Goal: Task Accomplishment & Management: Use online tool/utility

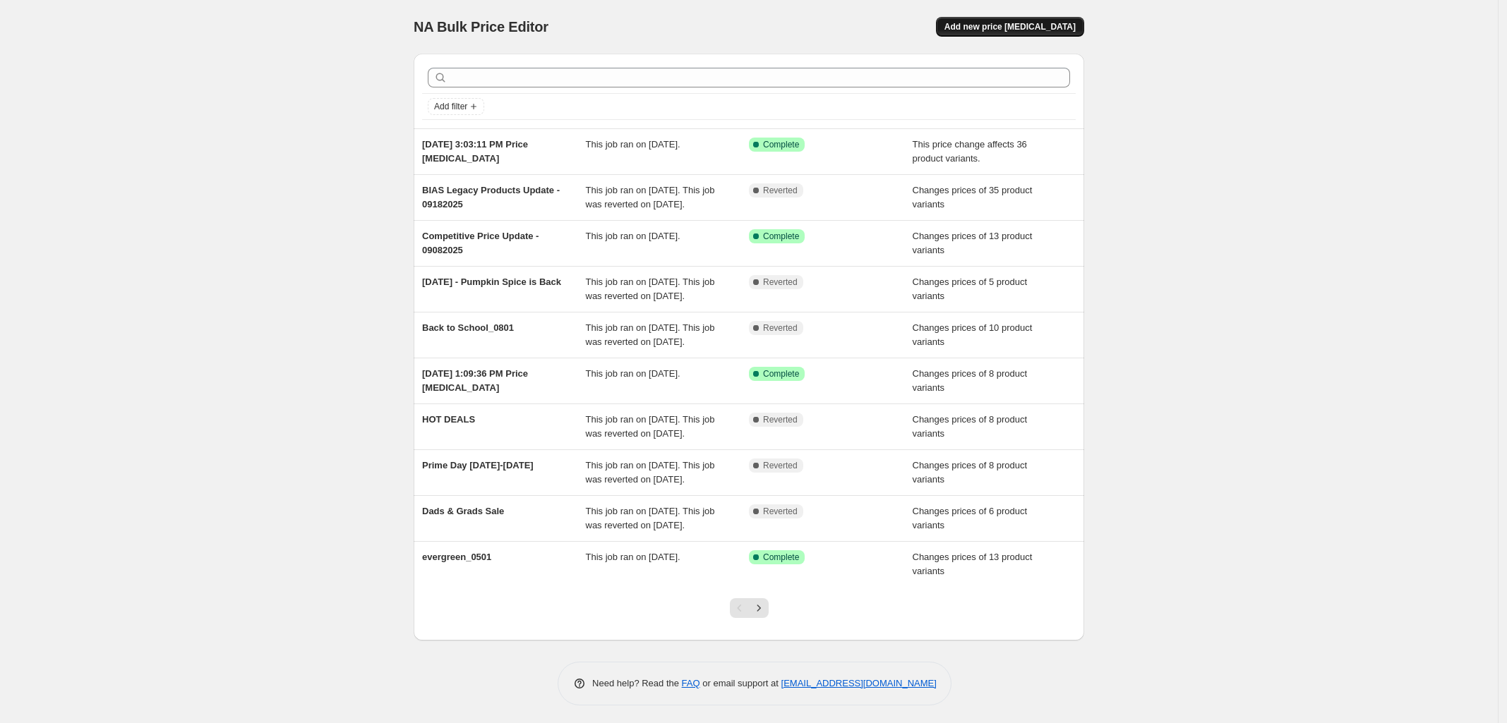
click at [1058, 23] on span "Add new price [MEDICAL_DATA]" at bounding box center [1009, 26] width 131 height 11
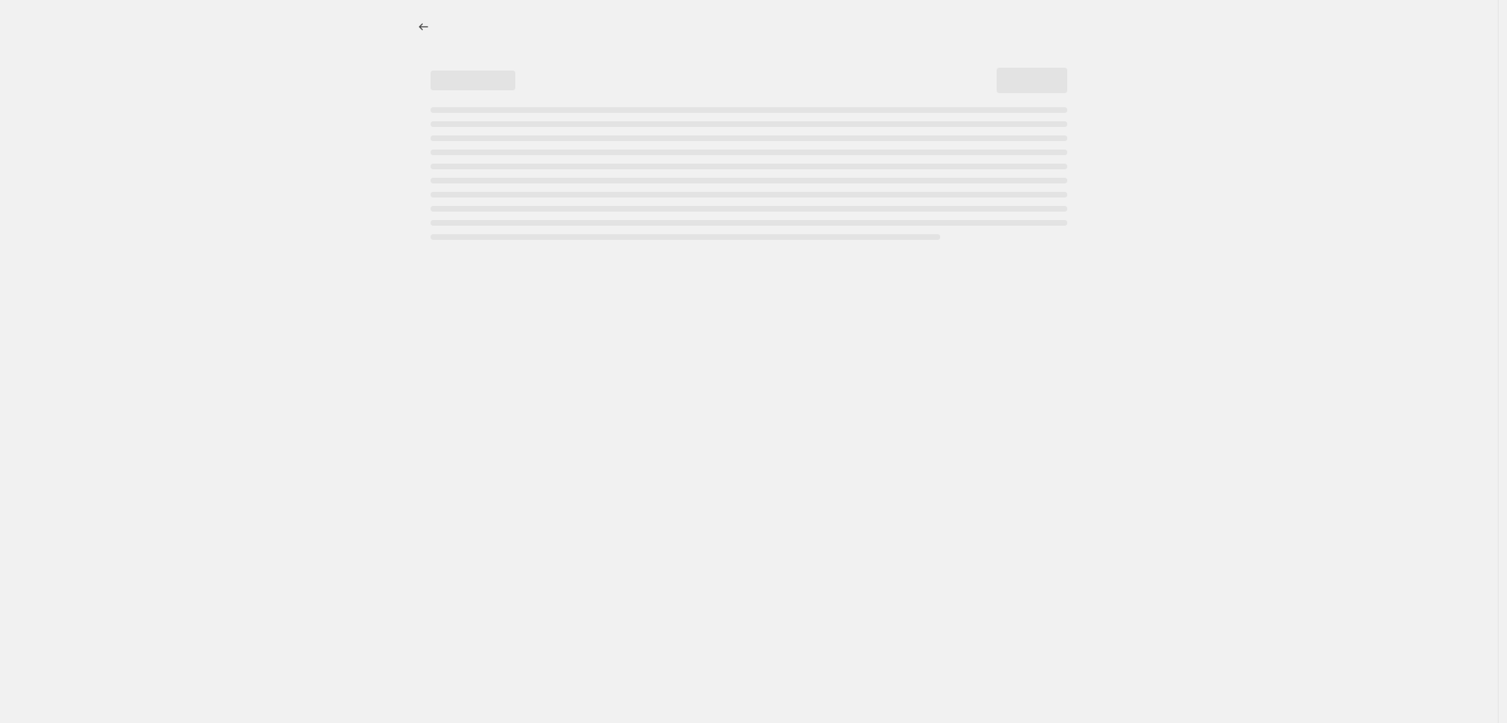
select select "percentage"
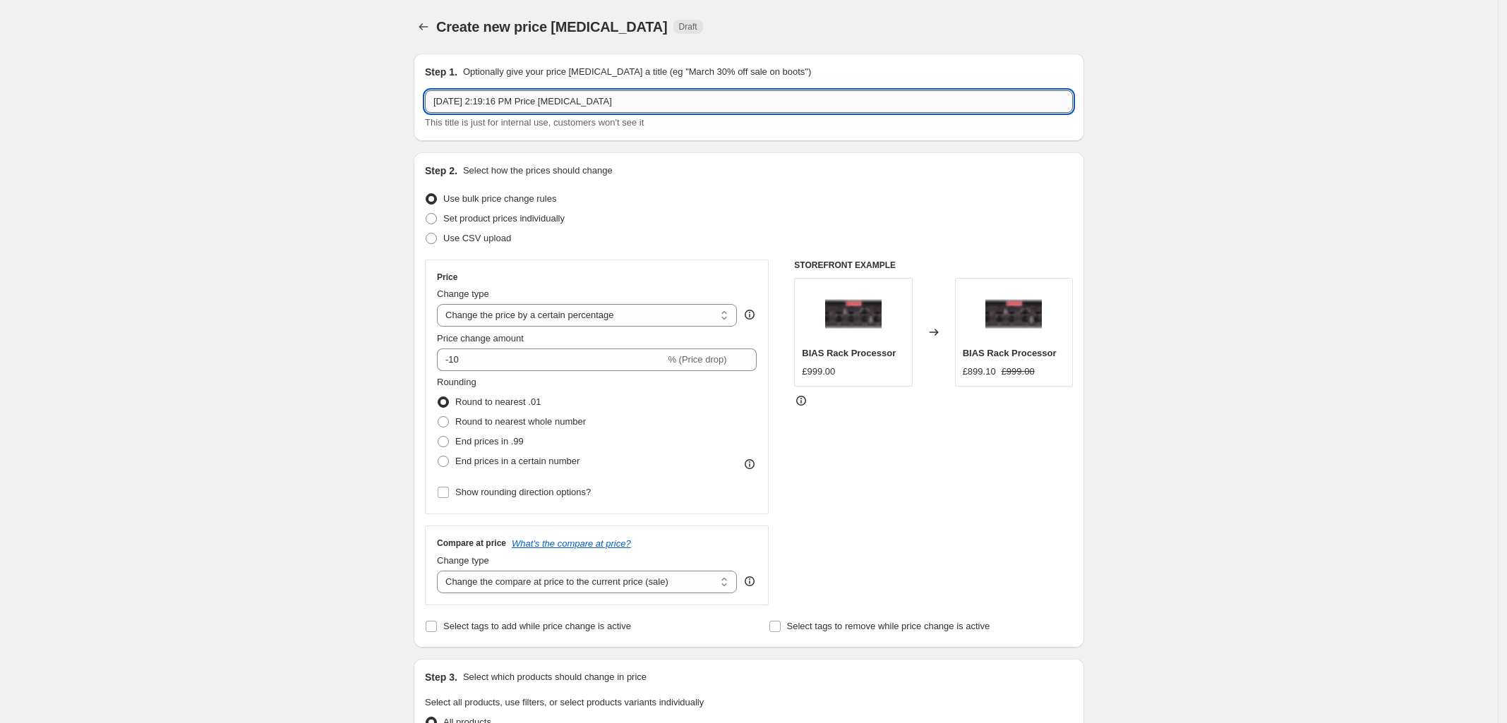
click at [665, 92] on input "[DATE] 2:19:16 PM Price [MEDICAL_DATA]" at bounding box center [749, 101] width 648 height 23
drag, startPoint x: 660, startPoint y: 97, endPoint x: 261, endPoint y: 105, distance: 398.8
click at [269, 104] on div "Create new price [MEDICAL_DATA]. This page is ready Create new price [MEDICAL_D…" at bounding box center [748, 705] width 1497 height 1411
type input "Hots Deals Days [DATE]"
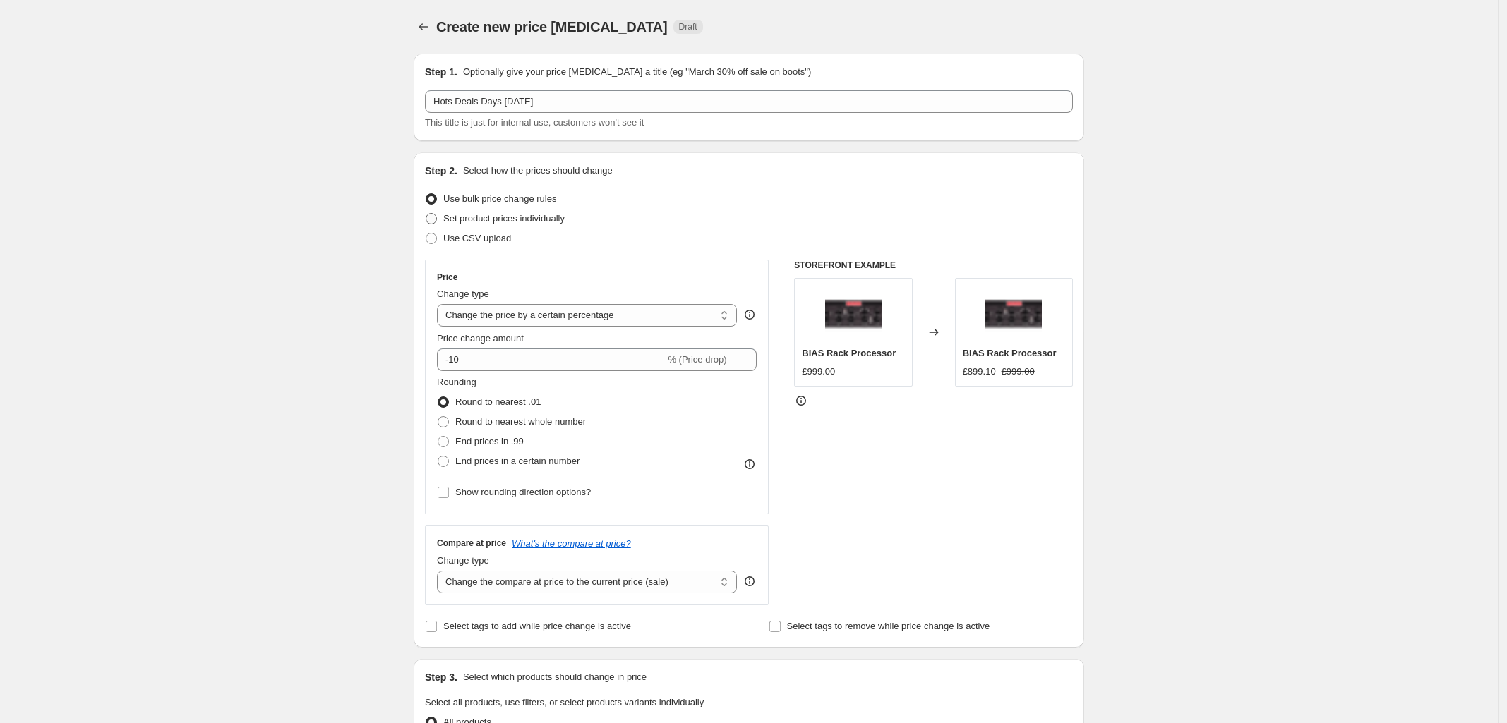
click at [436, 214] on span at bounding box center [431, 218] width 11 height 11
click at [426, 214] on input "Set product prices individually" at bounding box center [426, 213] width 1 height 1
radio input "true"
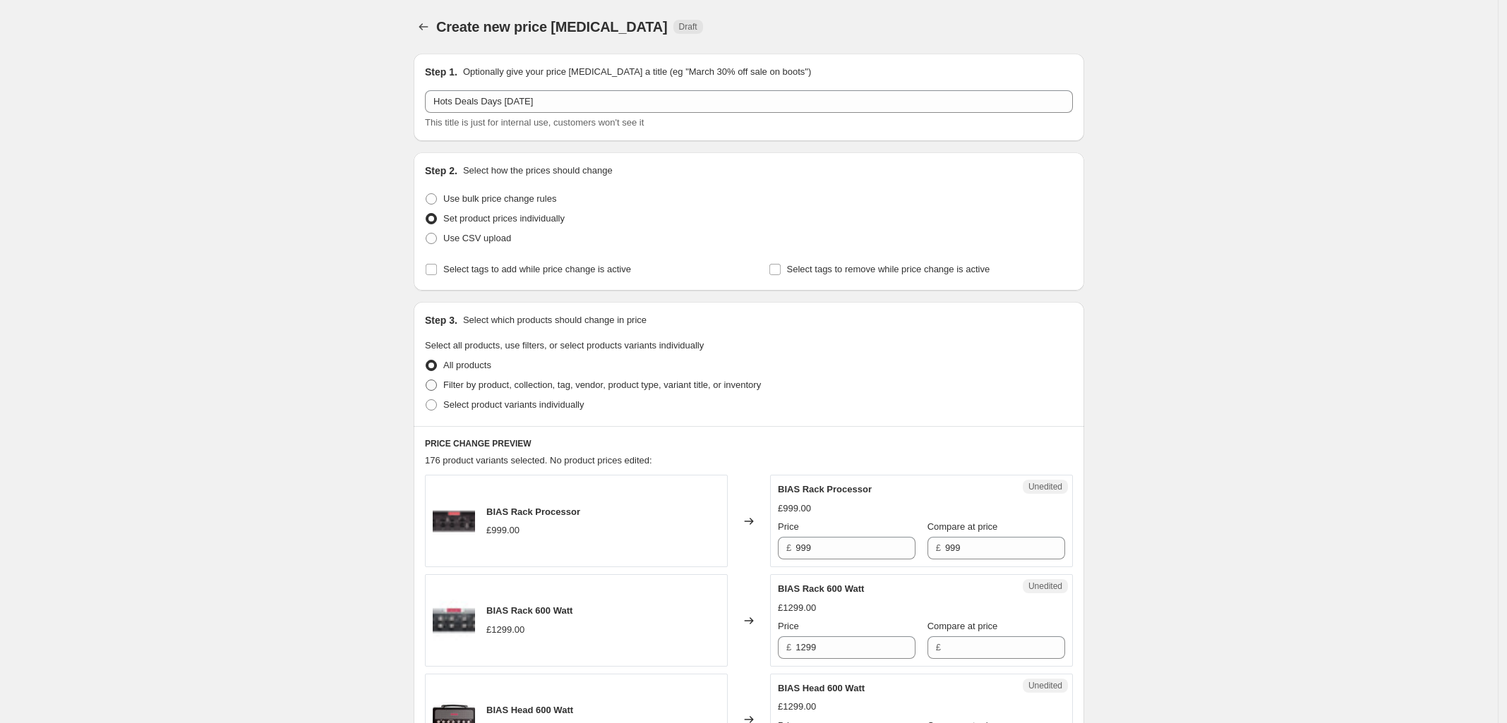
click at [431, 387] on span at bounding box center [431, 385] width 11 height 11
click at [426, 380] on input "Filter by product, collection, tag, vendor, product type, variant title, or inv…" at bounding box center [426, 380] width 1 height 1
radio input "true"
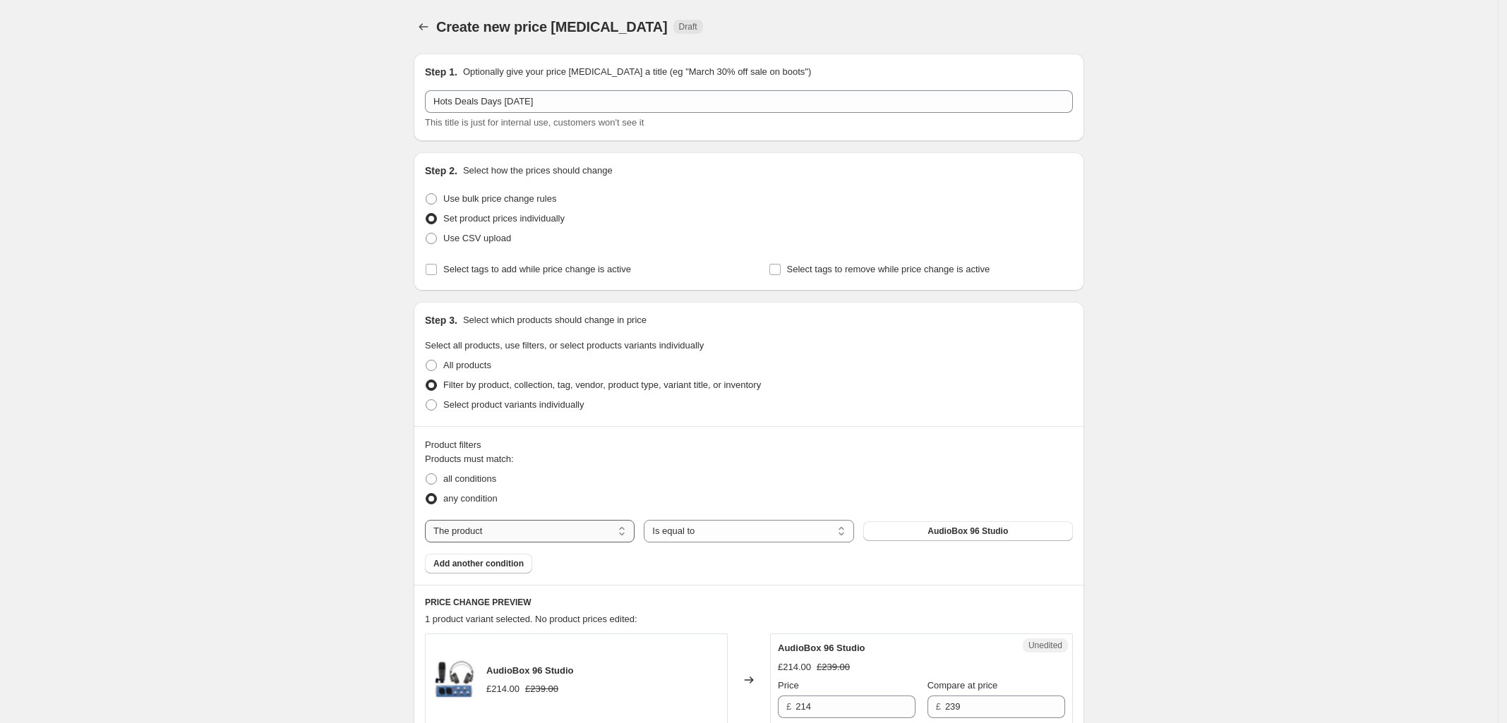
click at [597, 533] on select "The product The product's collection The product's tag The product's vendor The…" at bounding box center [530, 531] width 210 height 23
select select "collection"
click at [764, 535] on select "Is equal to Is not equal to" at bounding box center [749, 531] width 210 height 23
click at [971, 428] on div "Product filters Products must match: all conditions any condition The product T…" at bounding box center [749, 505] width 670 height 159
click at [490, 564] on span "Add another condition" at bounding box center [478, 563] width 90 height 11
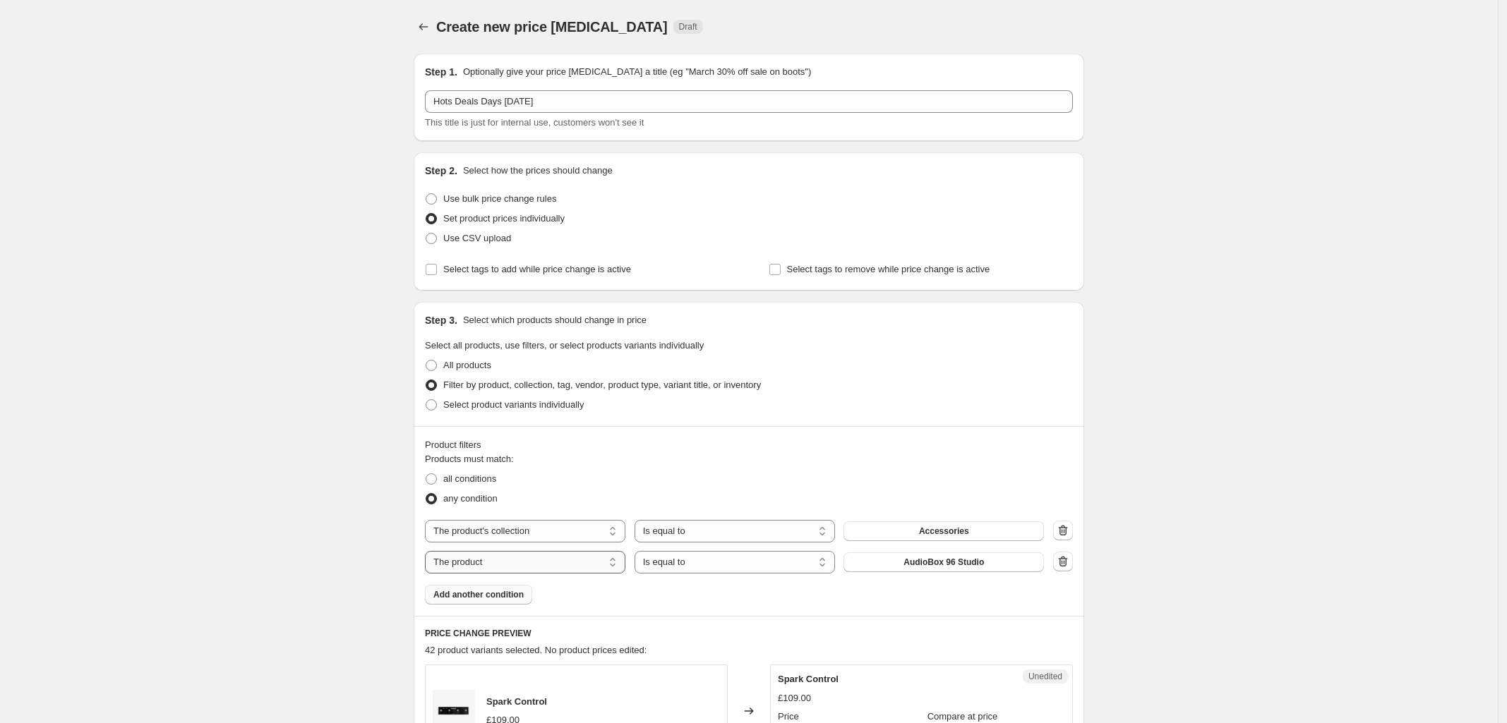
click at [545, 562] on select "The product The product's collection The product's tag The product's vendor The…" at bounding box center [525, 562] width 200 height 23
select select "collection"
click at [912, 567] on button "Accessories" at bounding box center [943, 563] width 200 height 20
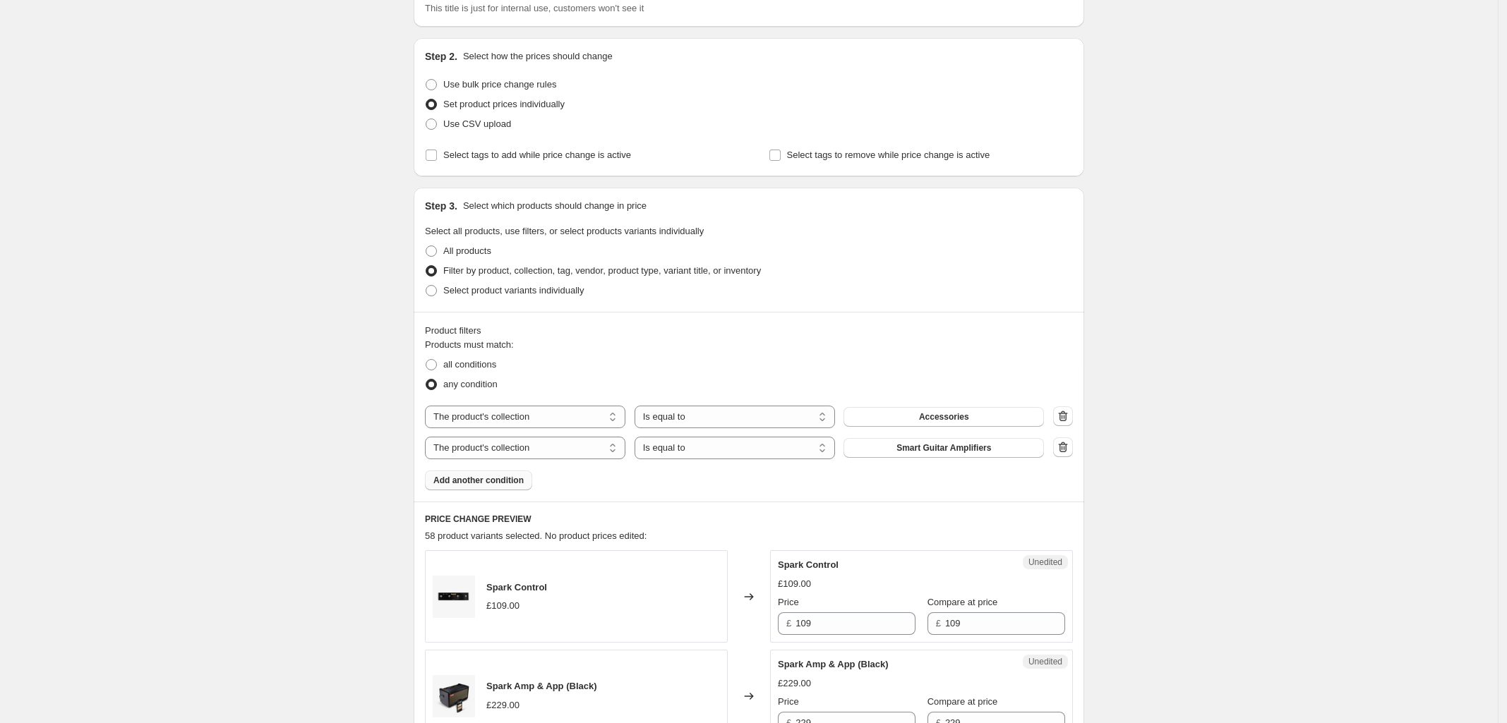
scroll to position [353, 0]
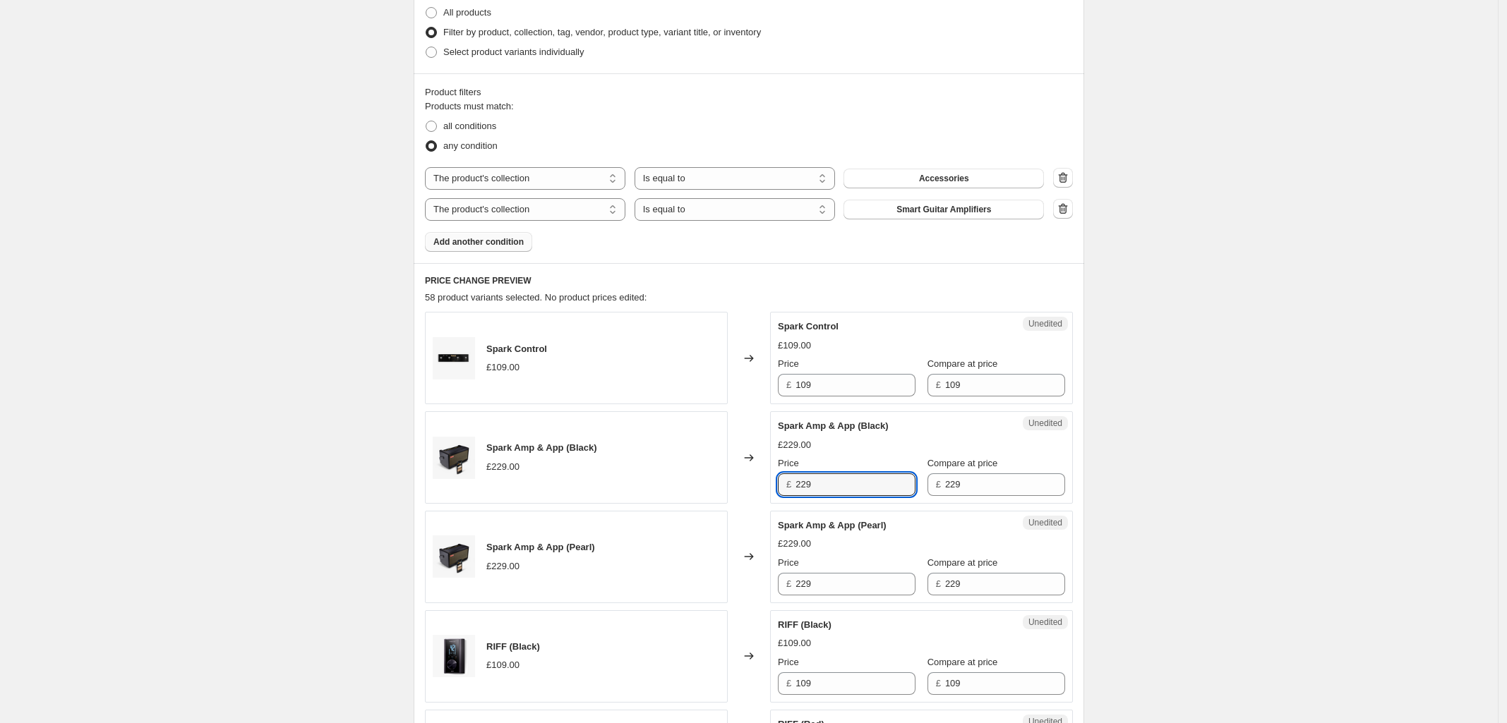
drag, startPoint x: 845, startPoint y: 489, endPoint x: 647, endPoint y: 488, distance: 198.3
click at [657, 488] on div "Spark Amp & App (Black) £229.00 Changed to Unedited Spark Amp & App (Black) £22…" at bounding box center [749, 457] width 648 height 92
type input "194.65"
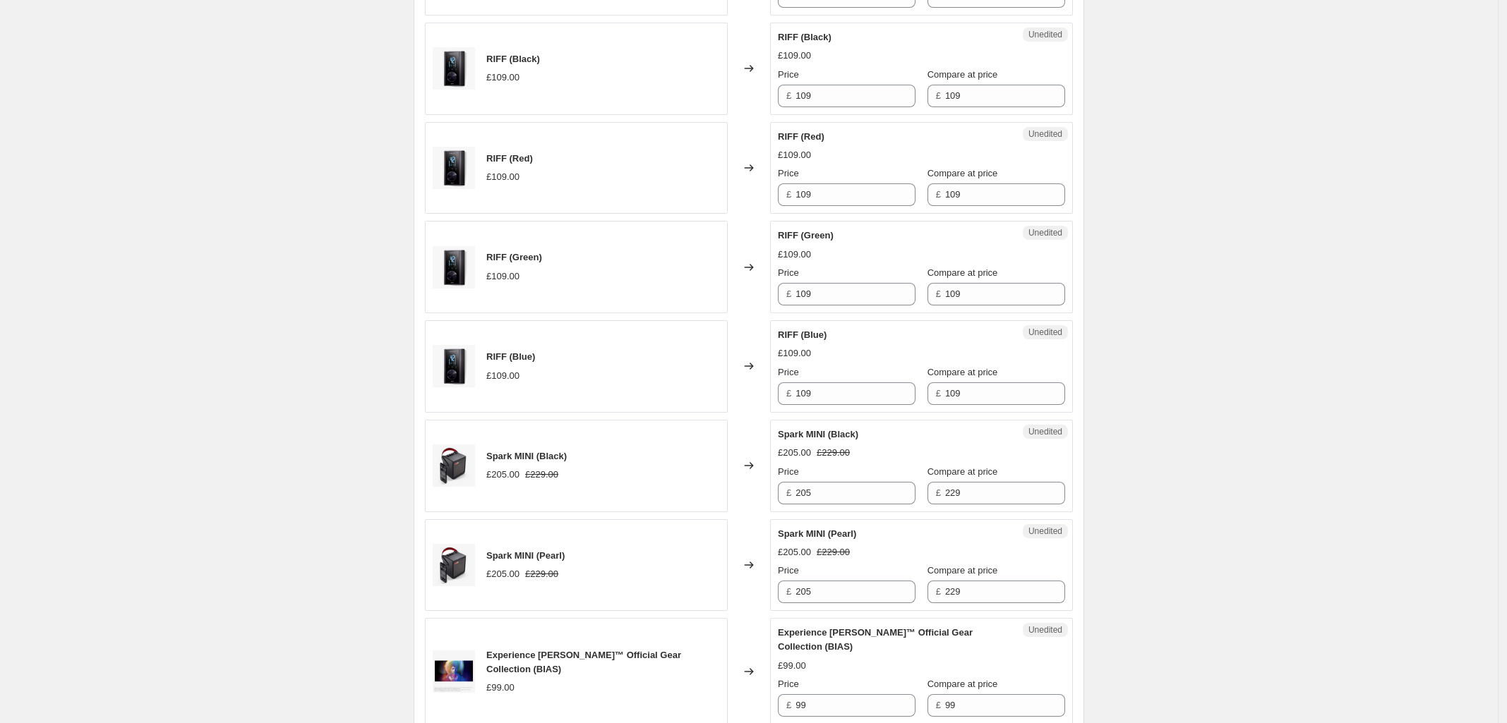
scroll to position [970, 0]
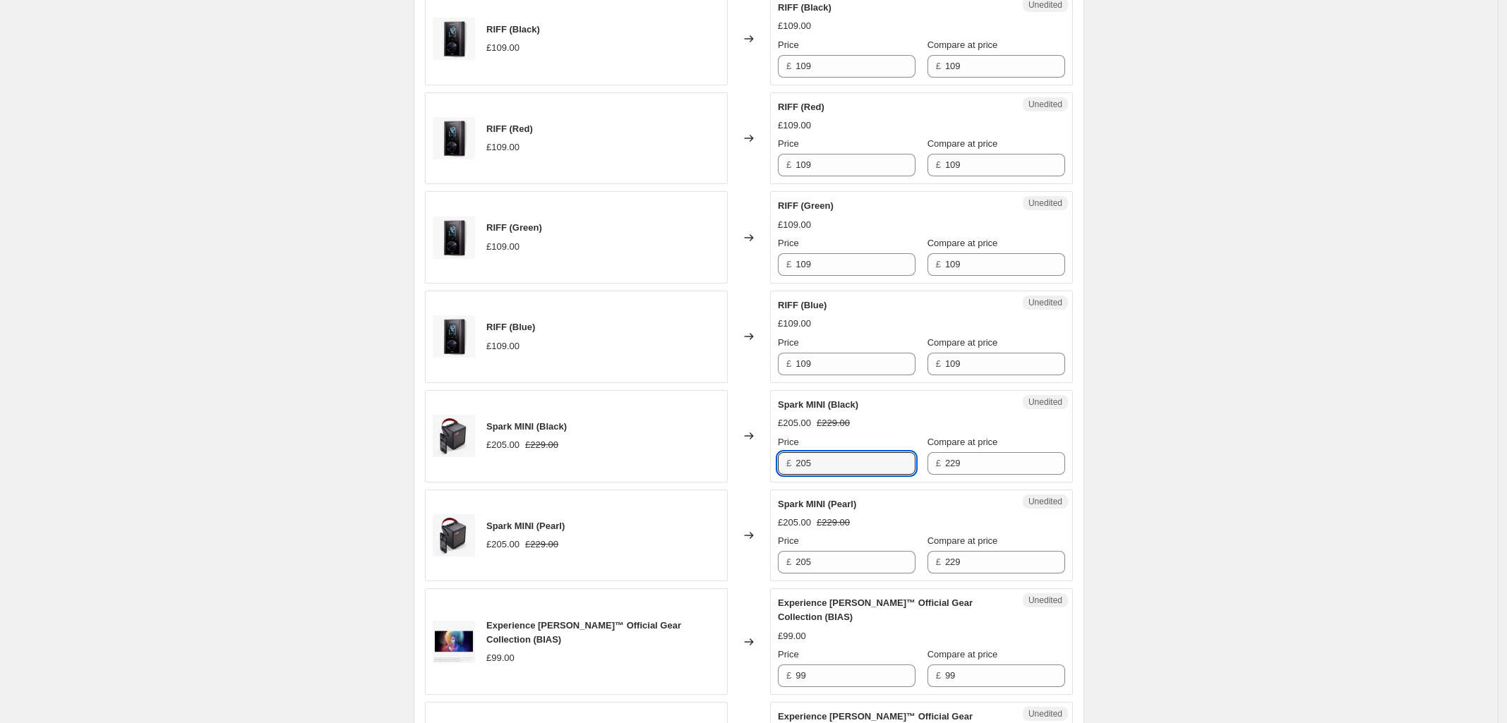
drag, startPoint x: 859, startPoint y: 464, endPoint x: 550, endPoint y: 492, distance: 310.3
click at [550, 492] on div "Spark Control £109.00 Changed to Unedited Spark Control £109.00 Price £ 109 Com…" at bounding box center [749, 698] width 648 height 2008
type input "188.54"
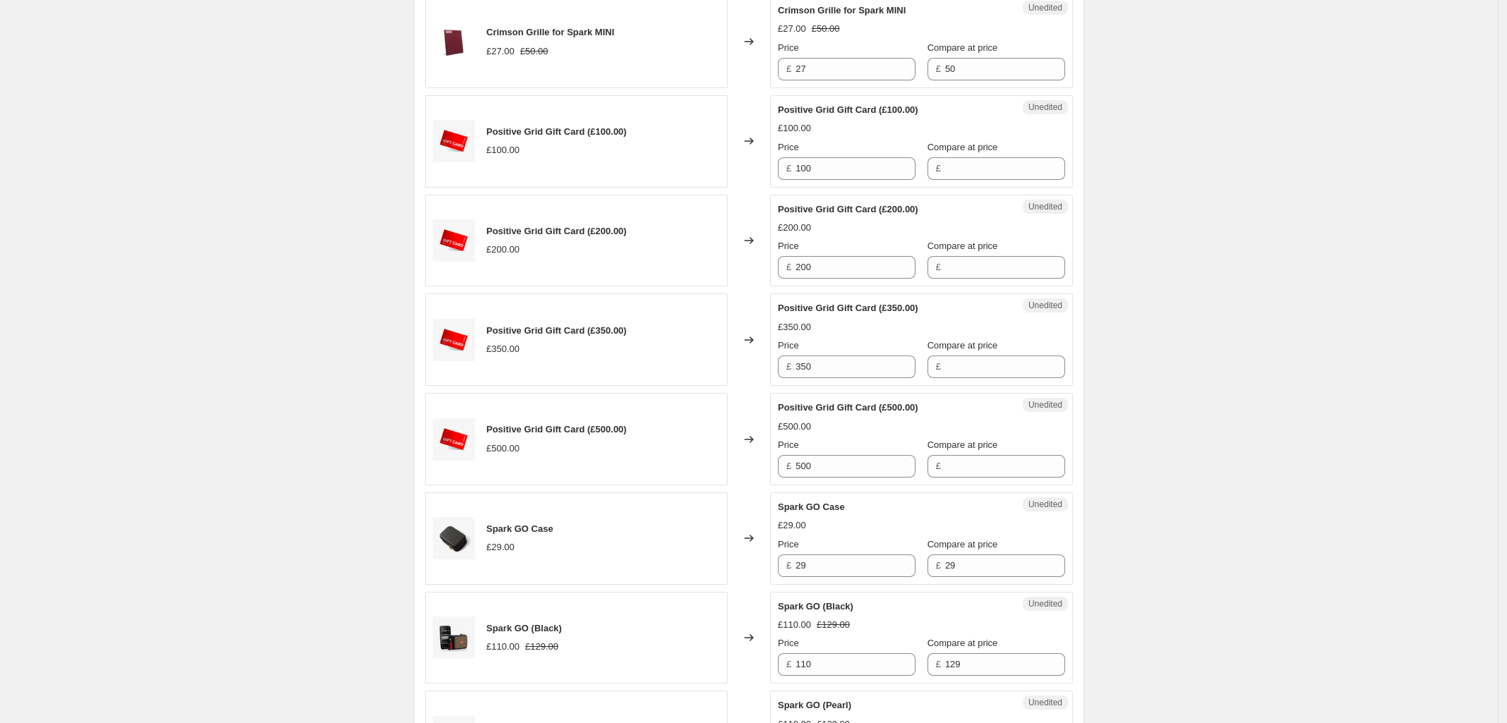
scroll to position [1852, 0]
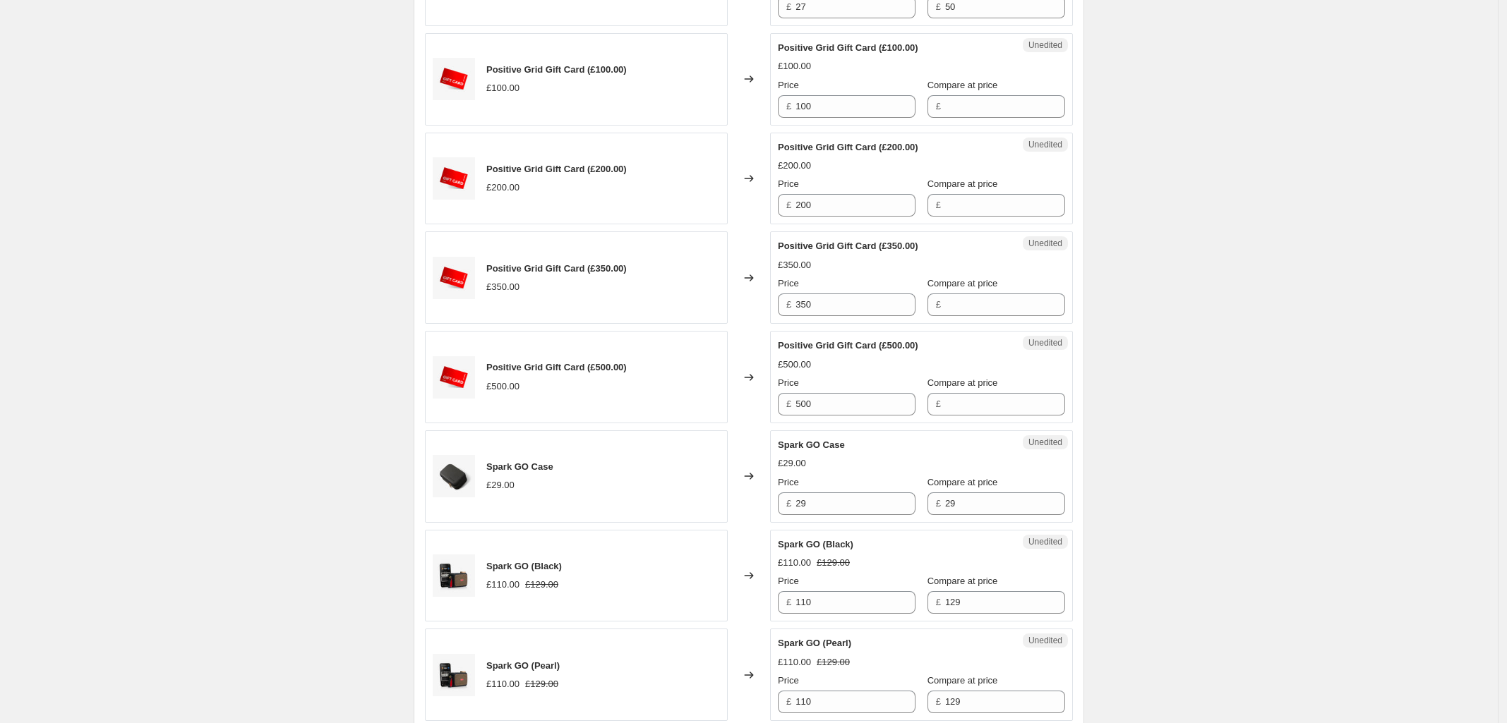
type input "179.10"
drag, startPoint x: 845, startPoint y: 504, endPoint x: 604, endPoint y: 502, distance: 240.6
click at [628, 503] on div "Spark GO Case £29.00 Changed to Unedited Spark GO Case £29.00 Price £ 29 Compar…" at bounding box center [749, 476] width 648 height 92
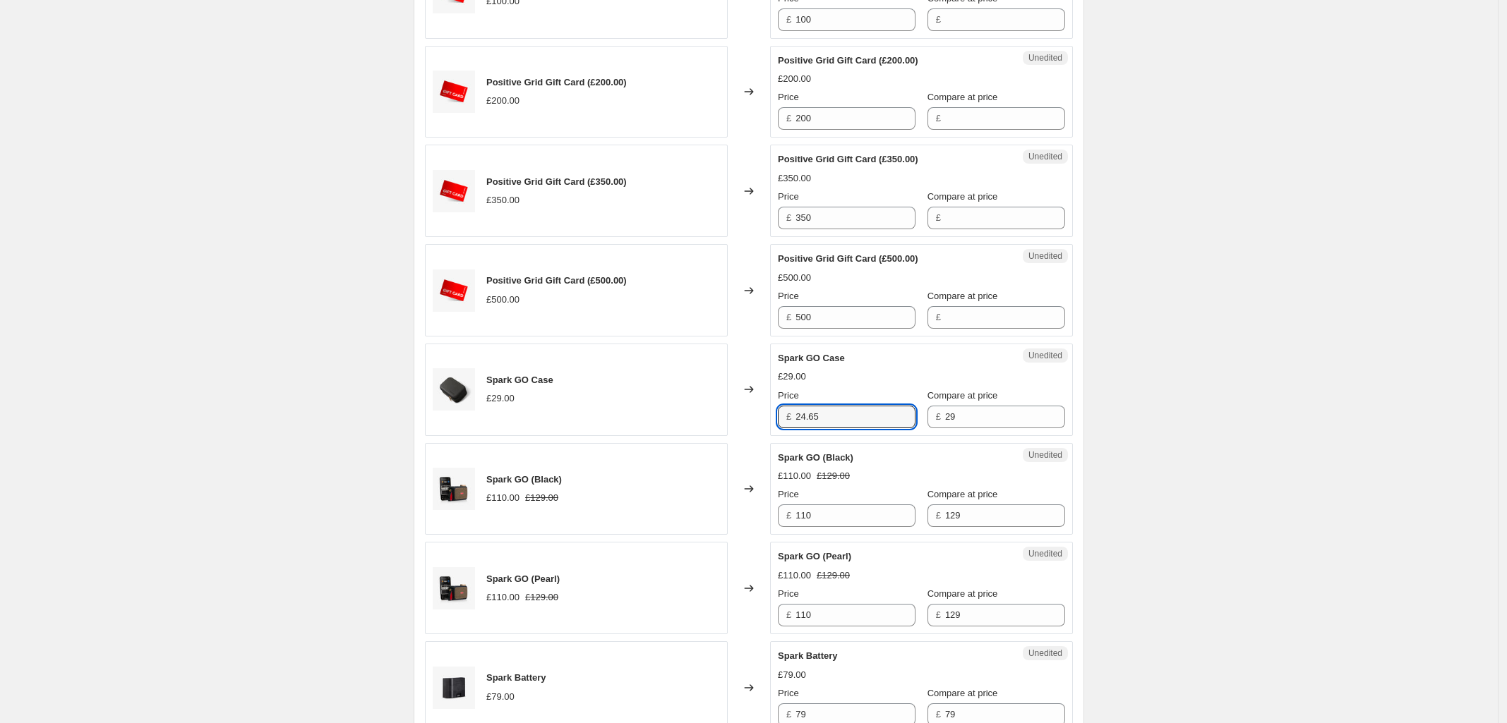
scroll to position [1941, 0]
type input "24.65"
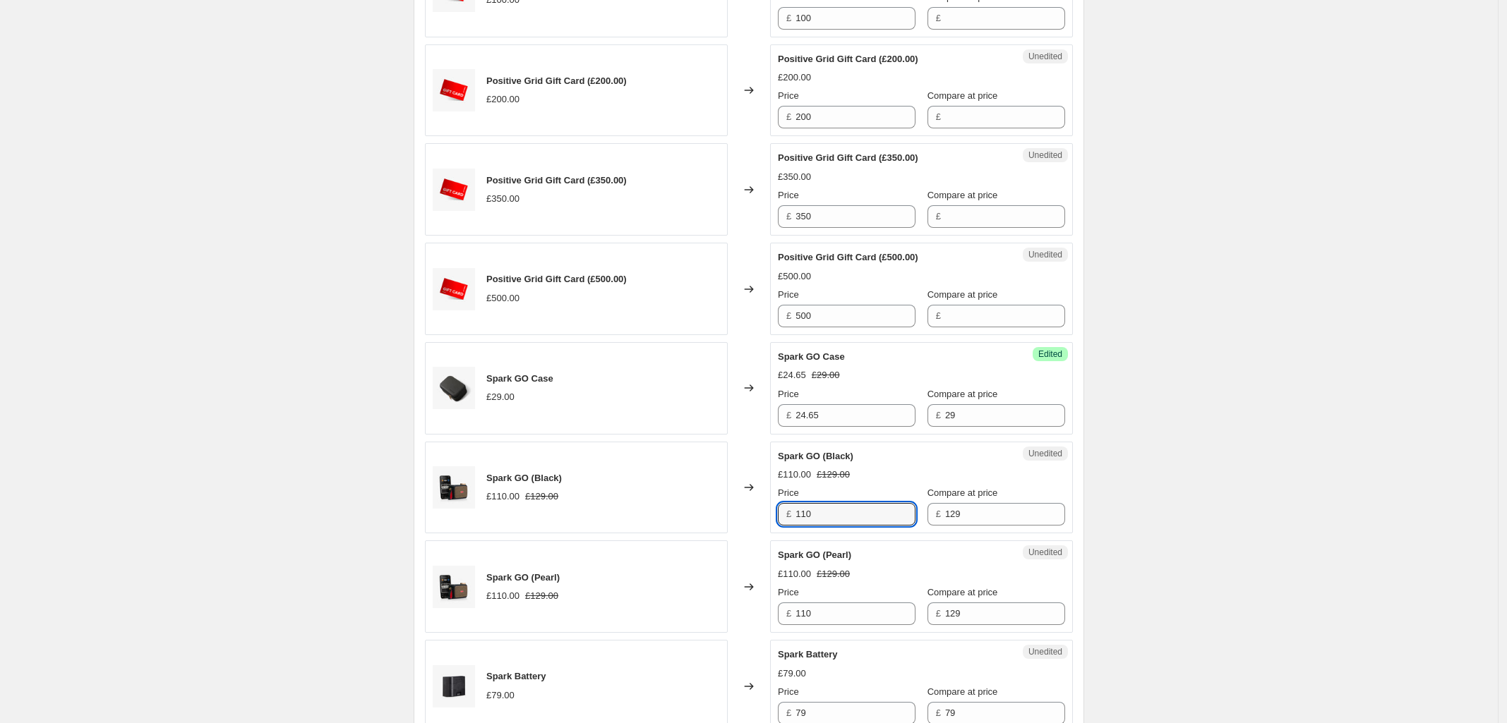
drag, startPoint x: 696, startPoint y: 519, endPoint x: 555, endPoint y: 519, distance: 141.1
click at [608, 519] on div "Spark GO (Black) £110.00 £129.00 Changed to Unedited Spark GO (Black) £110.00 £…" at bounding box center [749, 488] width 648 height 92
type input "100.43"
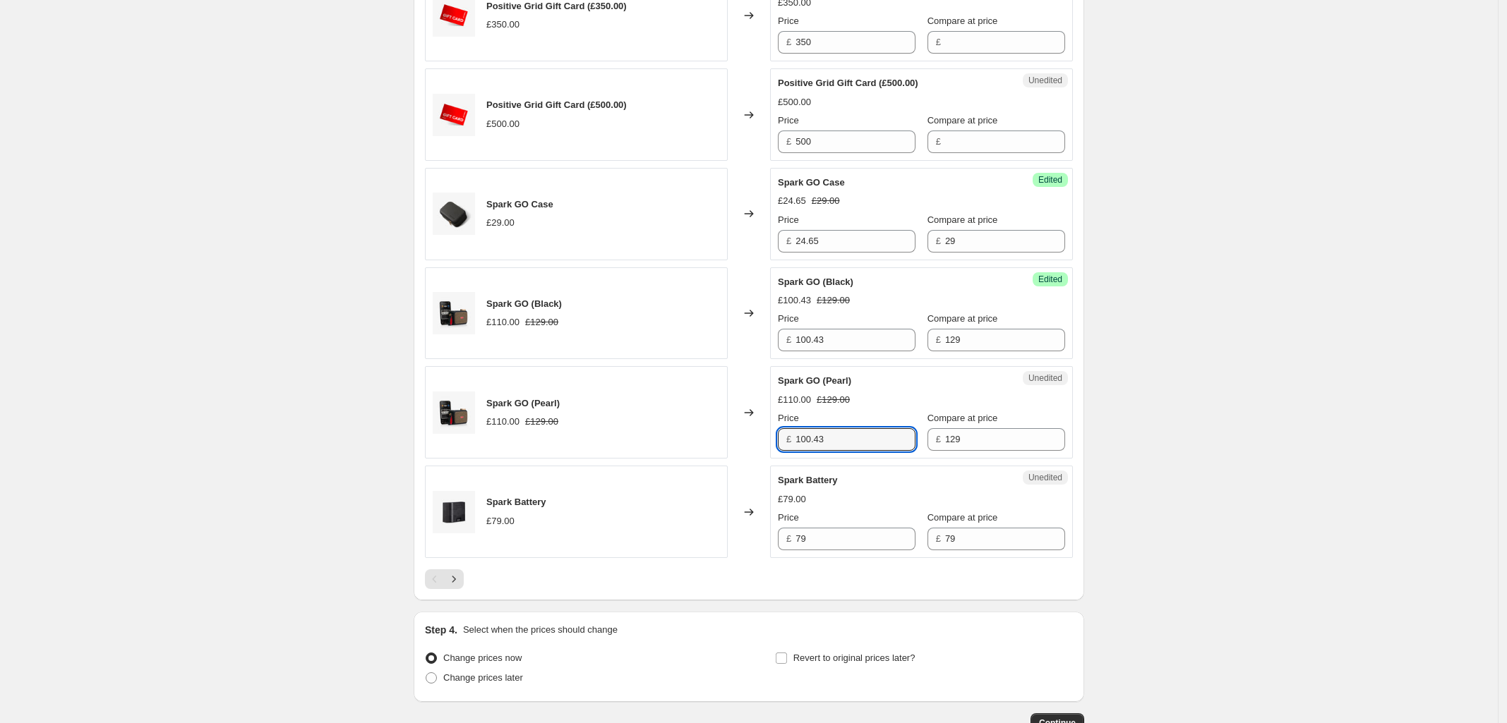
scroll to position [2117, 0]
type input "100.43"
click at [456, 579] on icon "Next" at bounding box center [454, 577] width 14 height 14
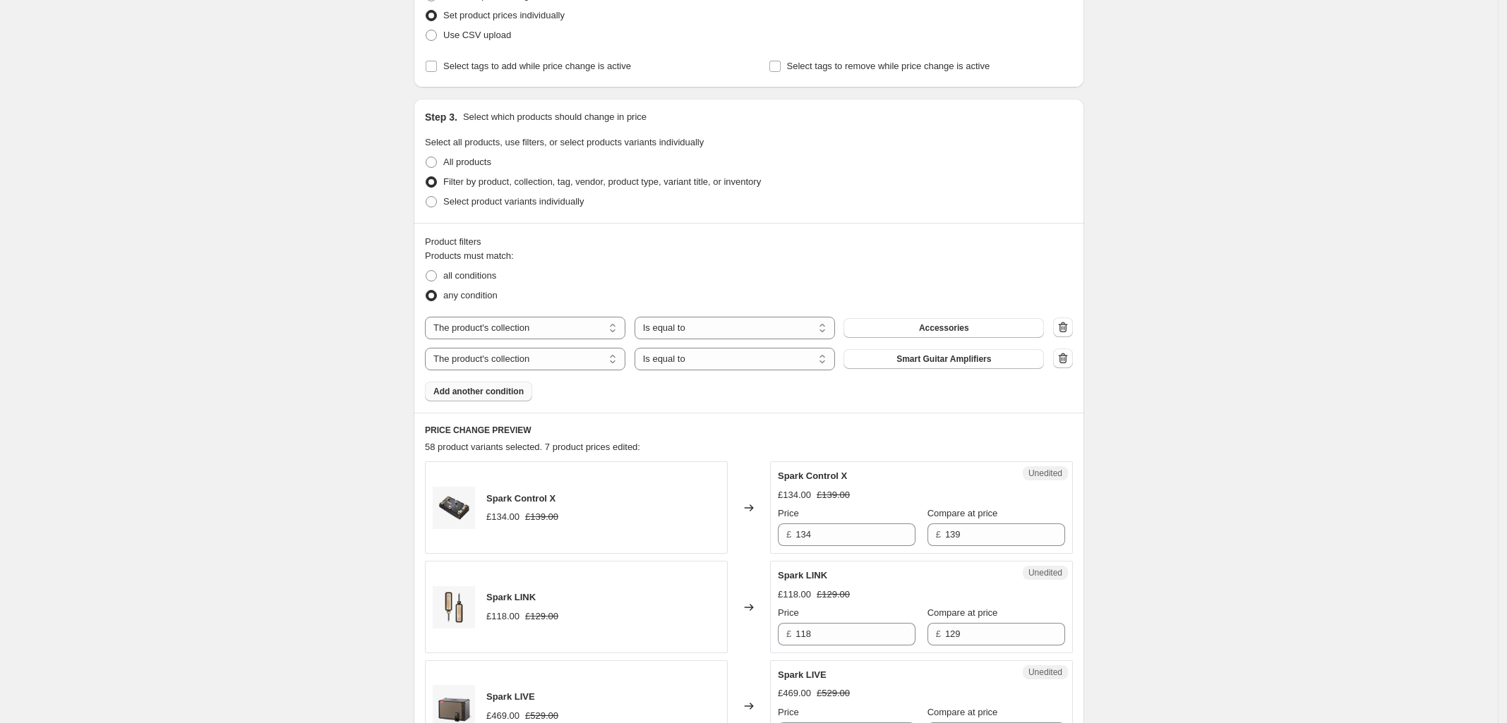
scroll to position [353, 0]
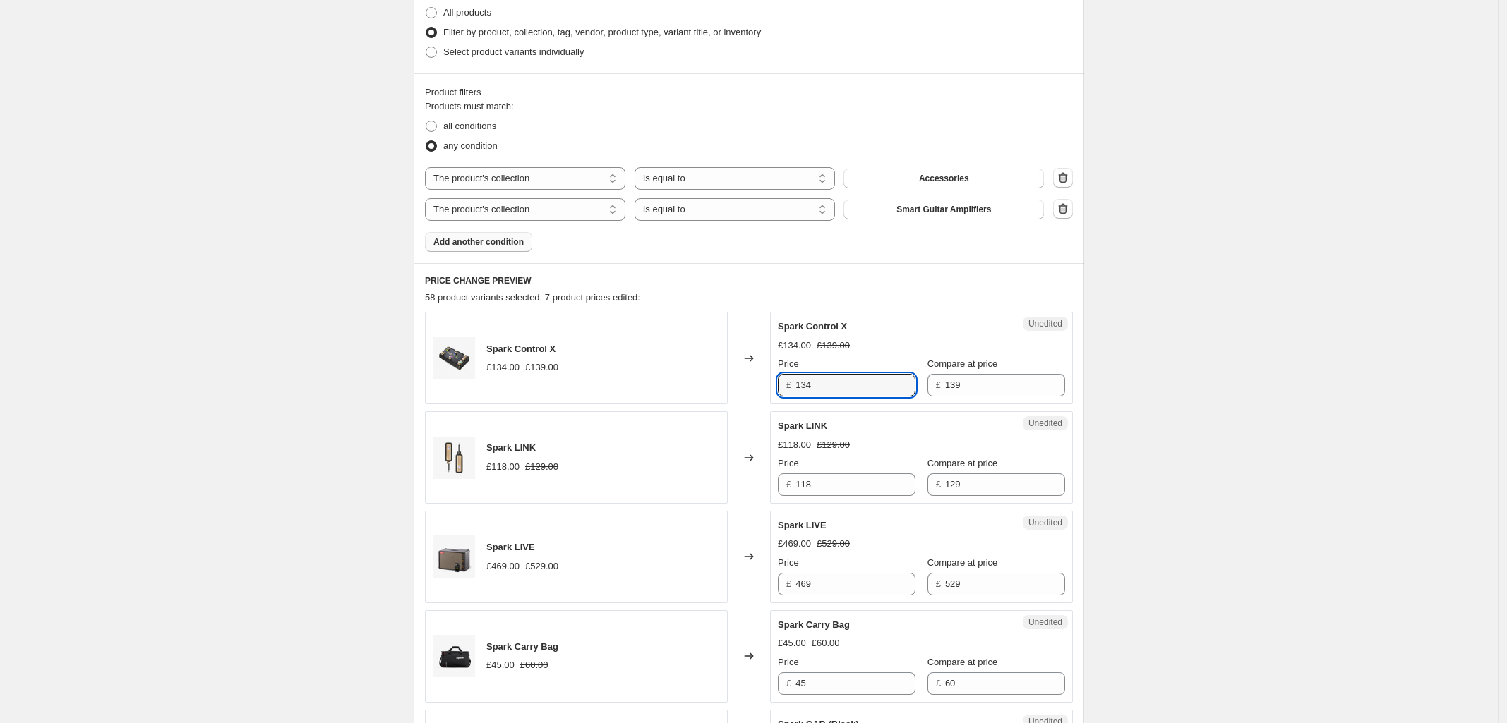
drag, startPoint x: 836, startPoint y: 382, endPoint x: 696, endPoint y: 380, distance: 140.4
click at [696, 380] on div "Spark Control X £134.00 £139.00 Changed to Unedited Spark Control X £134.00 £13…" at bounding box center [749, 358] width 648 height 92
type input "111.20"
click at [850, 485] on input "118" at bounding box center [855, 484] width 120 height 23
click at [850, 486] on input "118" at bounding box center [855, 484] width 120 height 23
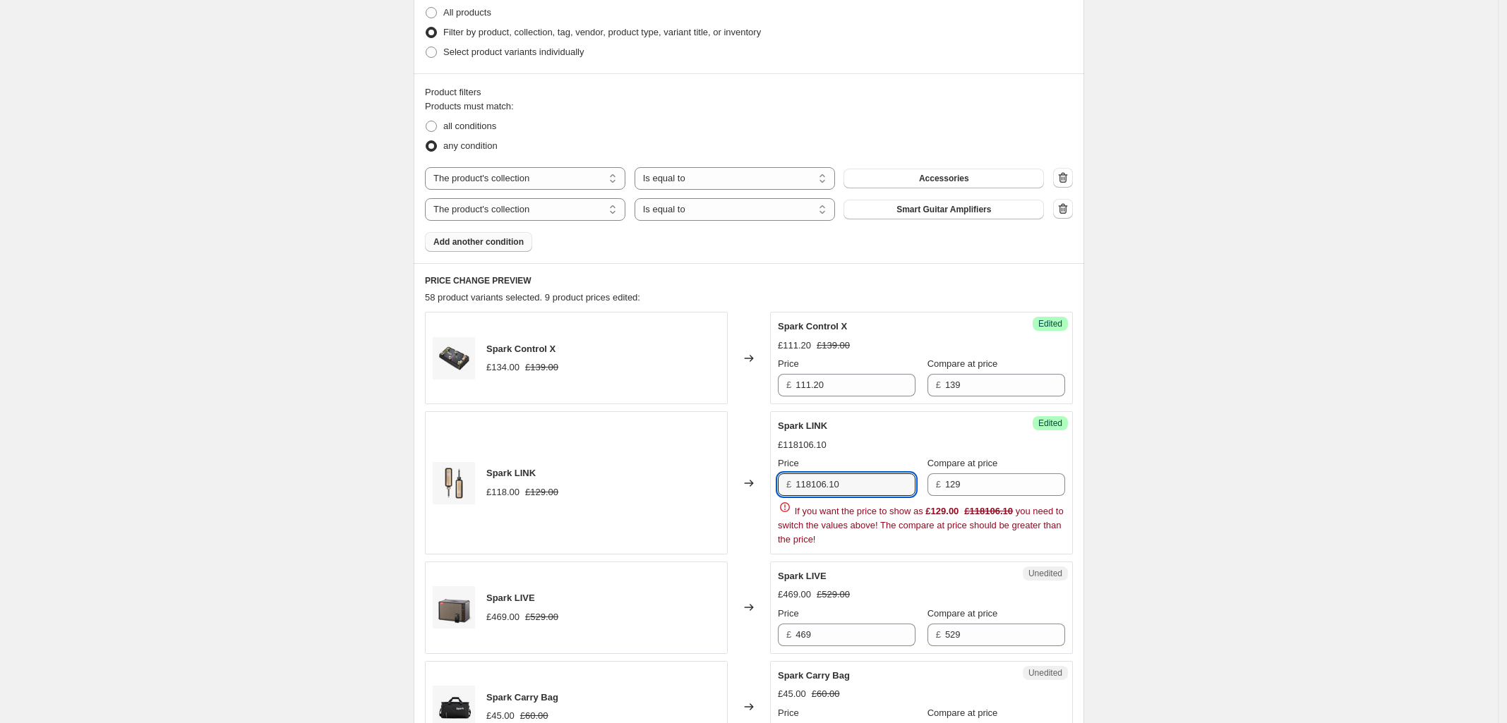
drag, startPoint x: 844, startPoint y: 488, endPoint x: 560, endPoint y: 485, distance: 284.4
click at [560, 485] on div "Spark LINK £118.00 £129.00 Changed to Success Edited Spark LINK £118106.10 Pric…" at bounding box center [749, 482] width 648 height 143
type input "106.10"
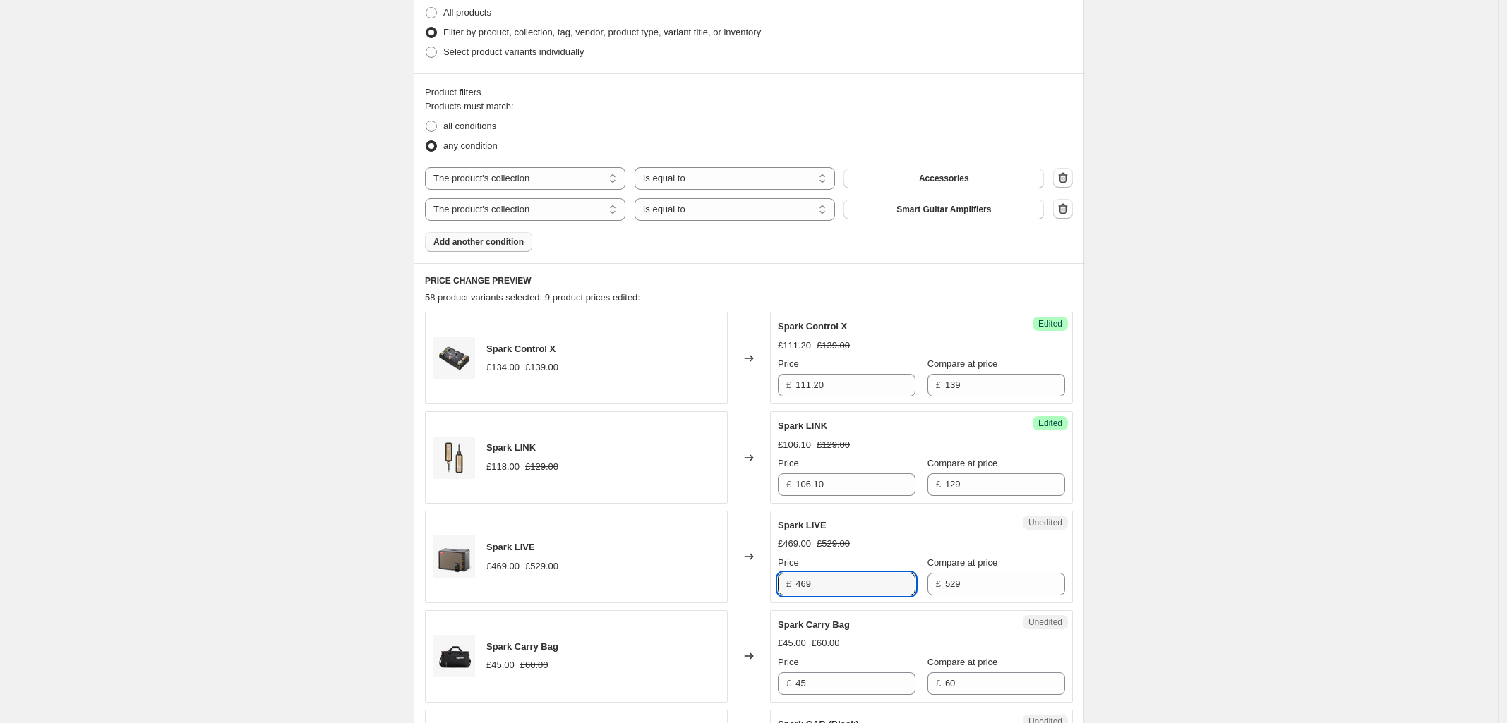
drag, startPoint x: 838, startPoint y: 588, endPoint x: 505, endPoint y: 586, distance: 333.8
click at [526, 586] on div "Spark LIVE £469.00 £529.00 Changed to Unedited Spark LIVE £469.00 £529.00 Price…" at bounding box center [749, 557] width 648 height 92
type input "476.10"
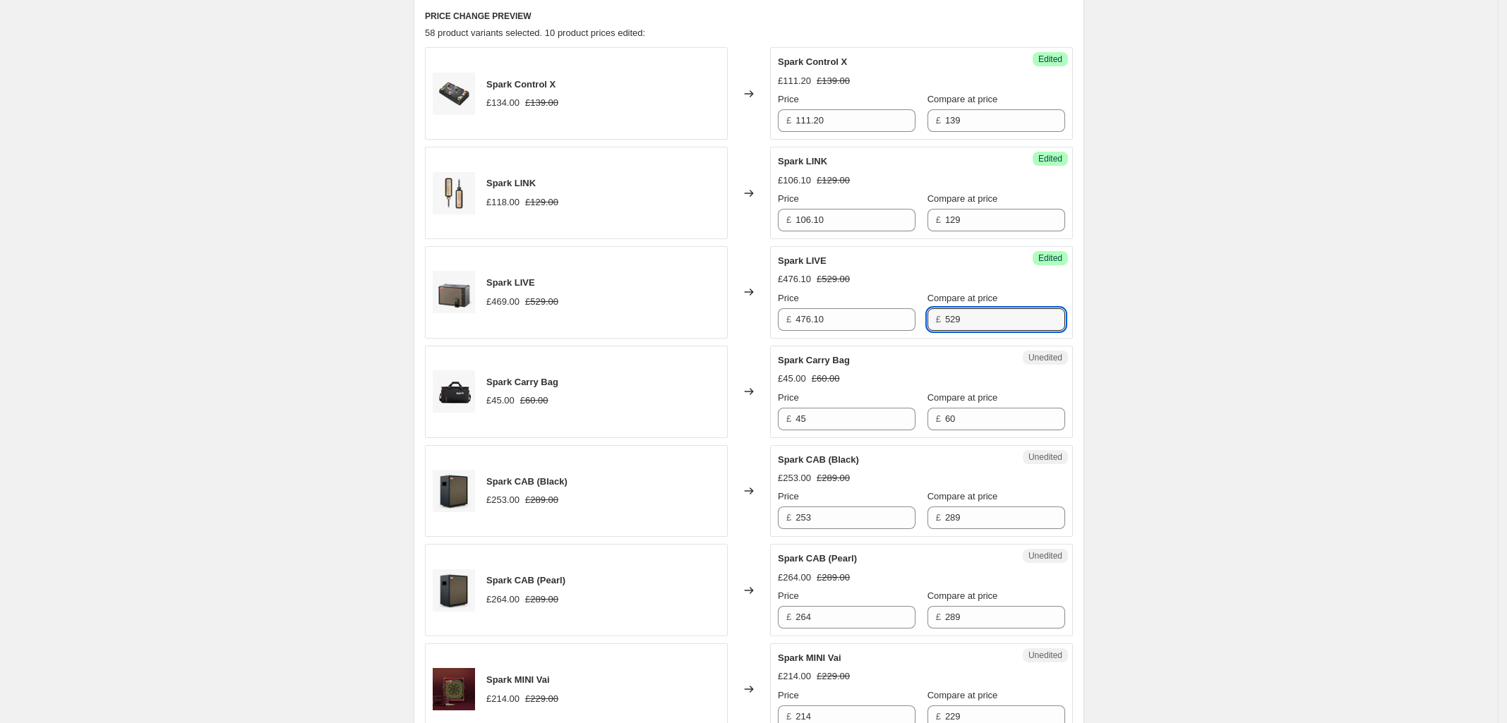
scroll to position [706, 0]
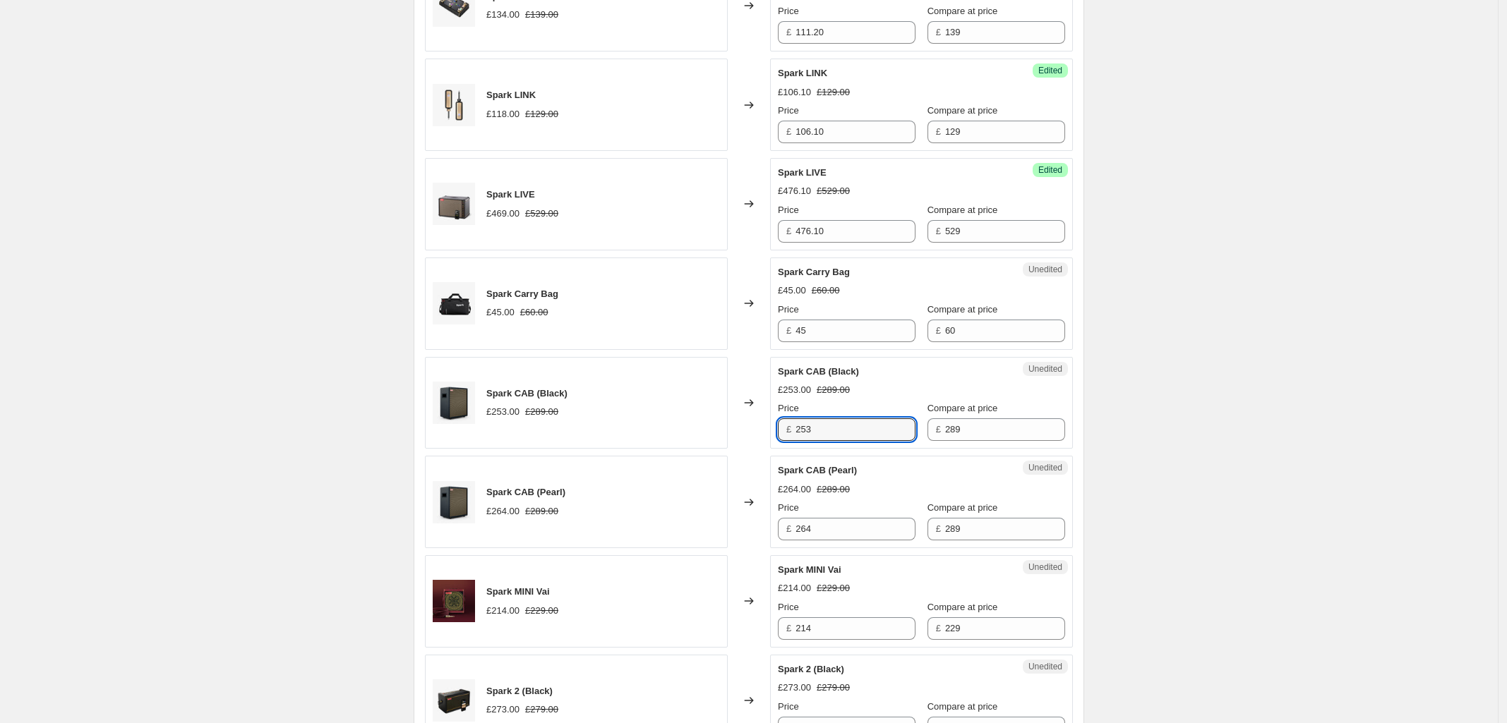
drag, startPoint x: 868, startPoint y: 426, endPoint x: 533, endPoint y: 431, distance: 334.5
click at [536, 431] on div "Spark CAB (Black) £253.00 £289.00 Changed to Unedited Spark CAB (Black) £253.00…" at bounding box center [749, 403] width 648 height 92
type input "260.10"
drag, startPoint x: 844, startPoint y: 628, endPoint x: 393, endPoint y: 634, distance: 450.9
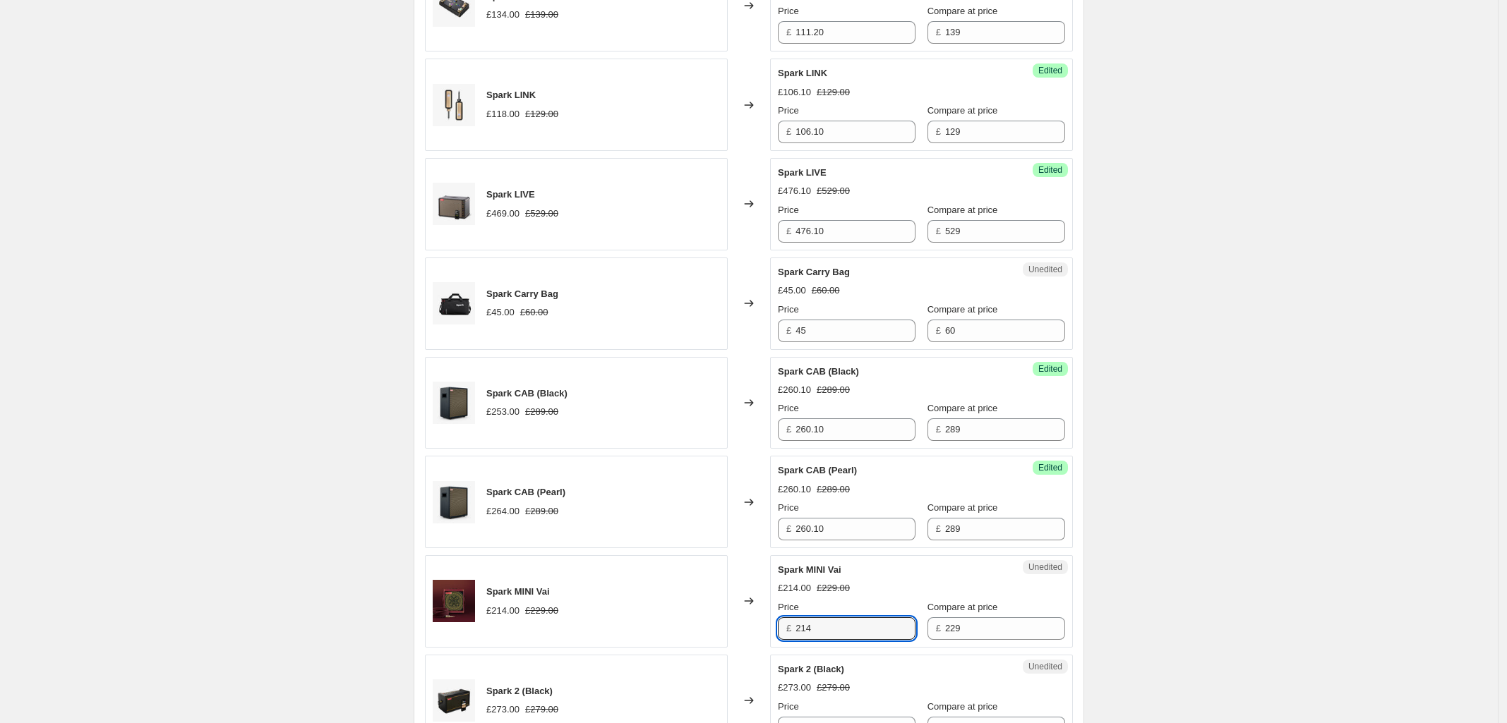
click at [609, 635] on div "Spark MINI Vai £214.00 £229.00 Changed to Unedited Spark MINI Vai £214.00 £229.…" at bounding box center [749, 601] width 648 height 92
click at [855, 630] on input "214" at bounding box center [855, 628] width 120 height 23
drag, startPoint x: 855, startPoint y: 630, endPoint x: 697, endPoint y: 634, distance: 158.1
click at [701, 634] on div "Spark MINI Vai £214.00 £229.00 Changed to Unedited Spark MINI Vai £214.00 £229.…" at bounding box center [749, 601] width 648 height 92
type input "194.65"
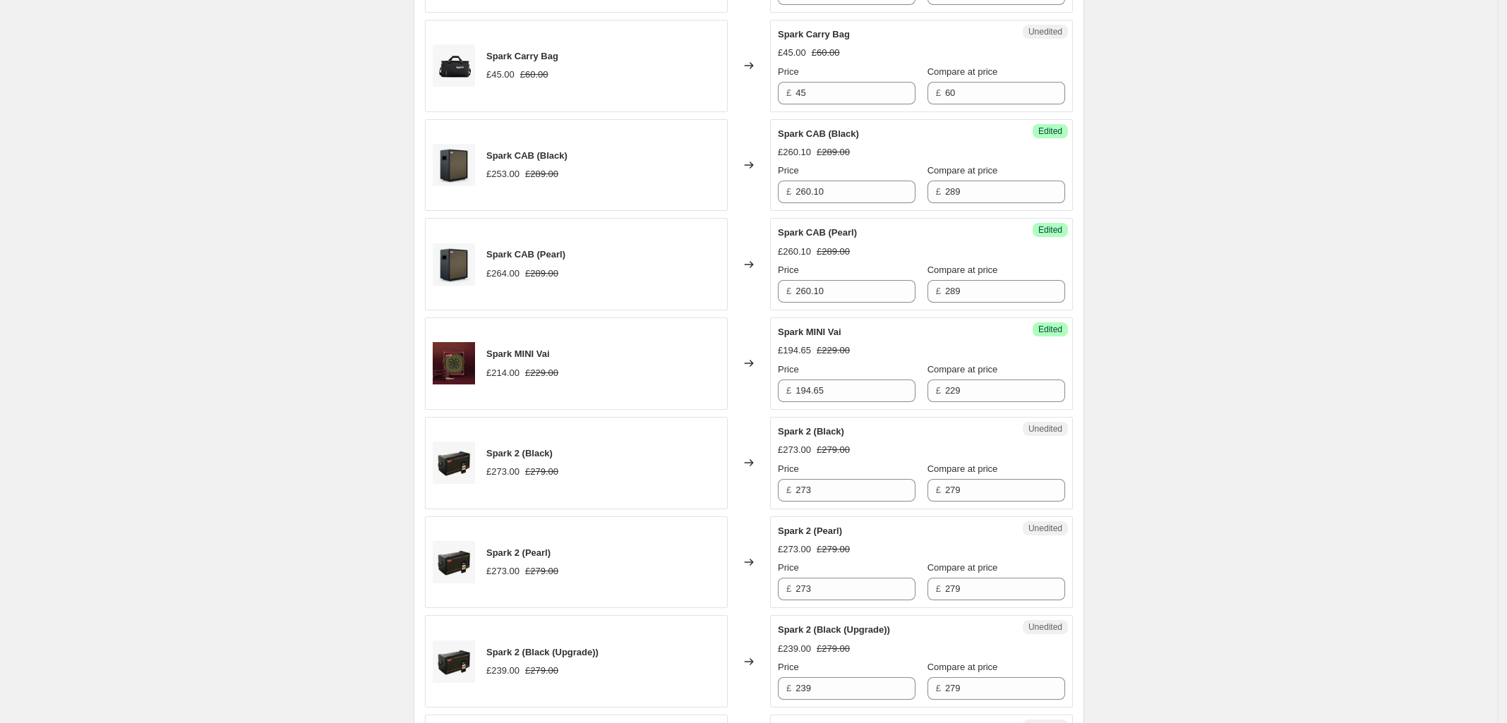
scroll to position [970, 0]
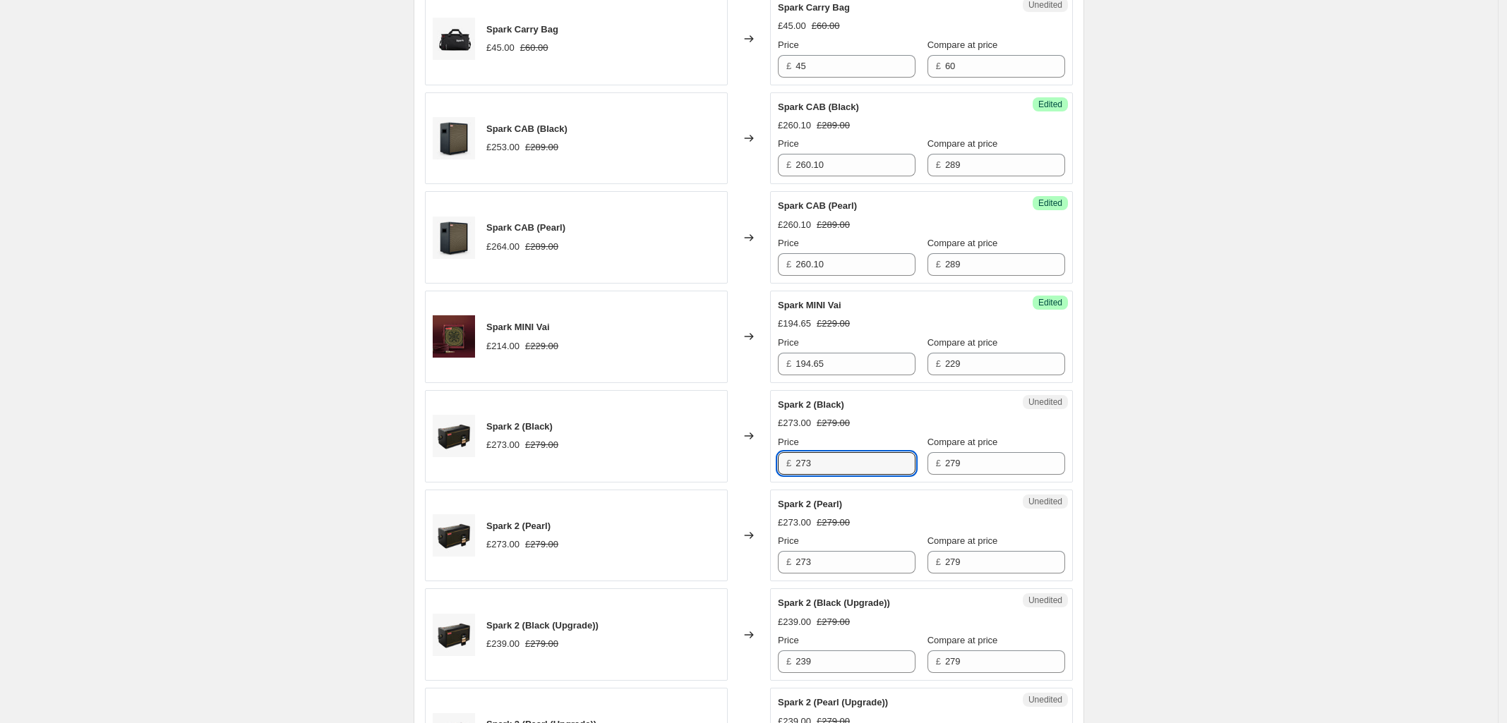
drag, startPoint x: 840, startPoint y: 466, endPoint x: 565, endPoint y: 470, distance: 275.2
click at [568, 468] on div "Spark 2 (Black) £273.00 £279.00 Changed to Unedited Spark 2 (Black) £273.00 £27…" at bounding box center [749, 436] width 648 height 92
type input "237.15"
click at [1147, 548] on div "Create new price [MEDICAL_DATA]. This page is ready Create new price [MEDICAL_D…" at bounding box center [748, 483] width 1497 height 2906
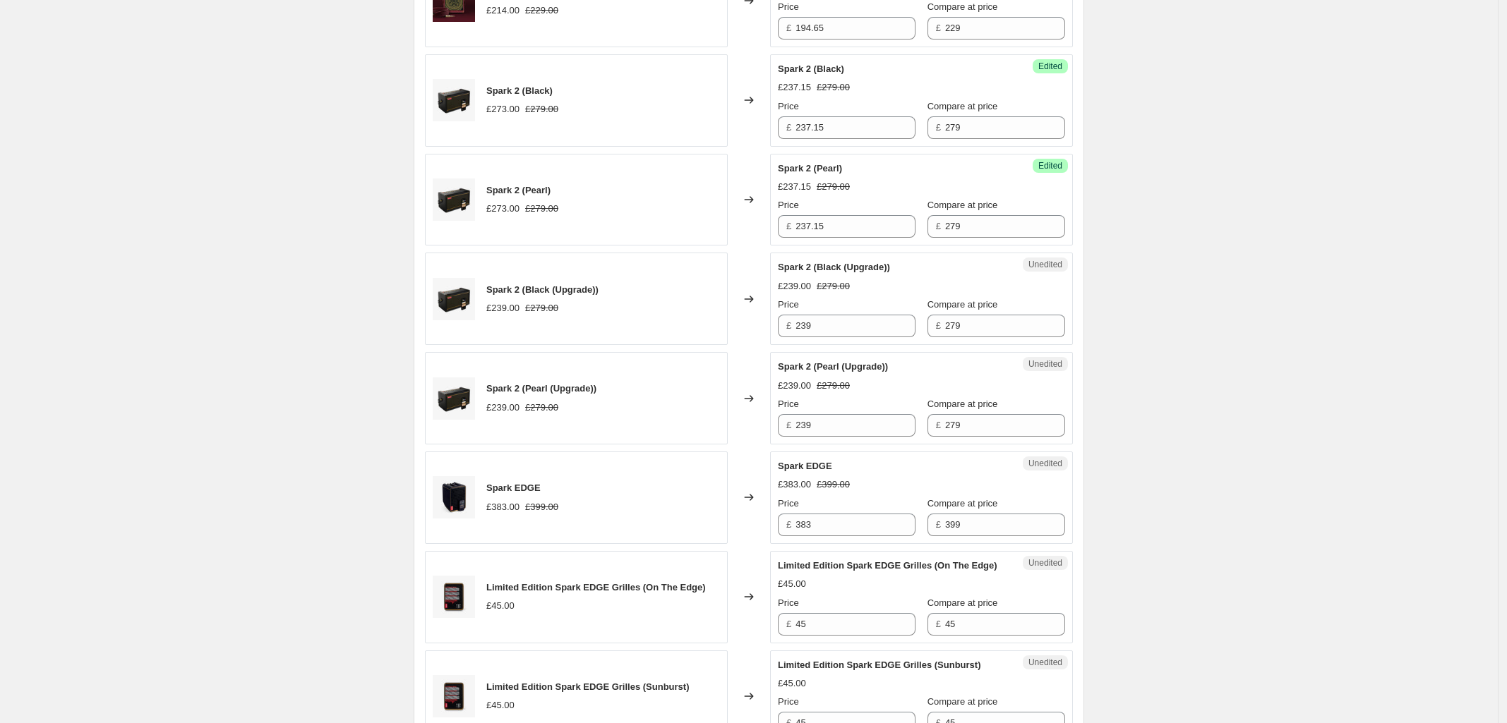
scroll to position [1323, 0]
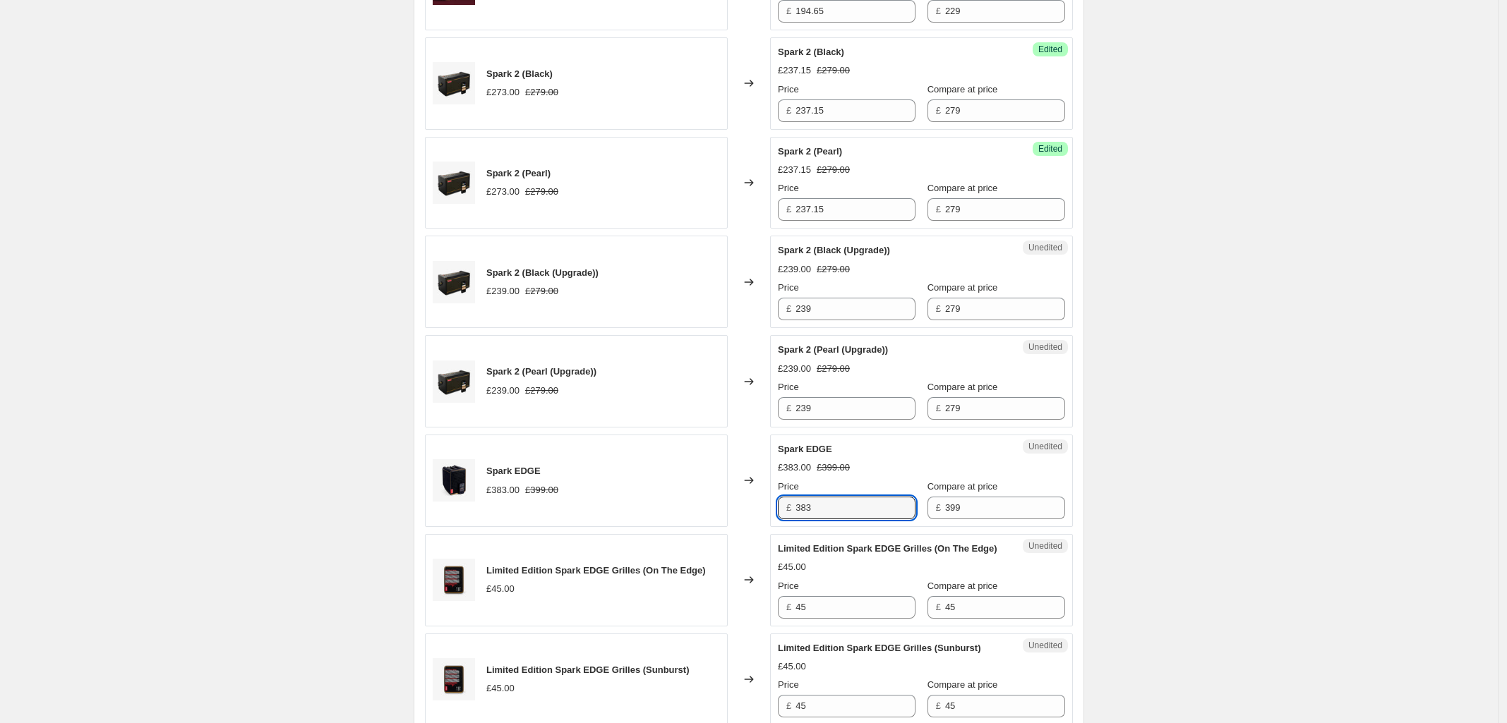
drag, startPoint x: 780, startPoint y: 513, endPoint x: 577, endPoint y: 514, distance: 202.5
click at [584, 513] on div "Spark EDGE £383.00 £399.00 Changed to Unedited Spark EDGE £383.00 £399.00 Price…" at bounding box center [749, 481] width 648 height 92
type input "359.10"
click at [1253, 512] on div "Create new price [MEDICAL_DATA]. This page is ready Create new price [MEDICAL_D…" at bounding box center [748, 130] width 1497 height 2906
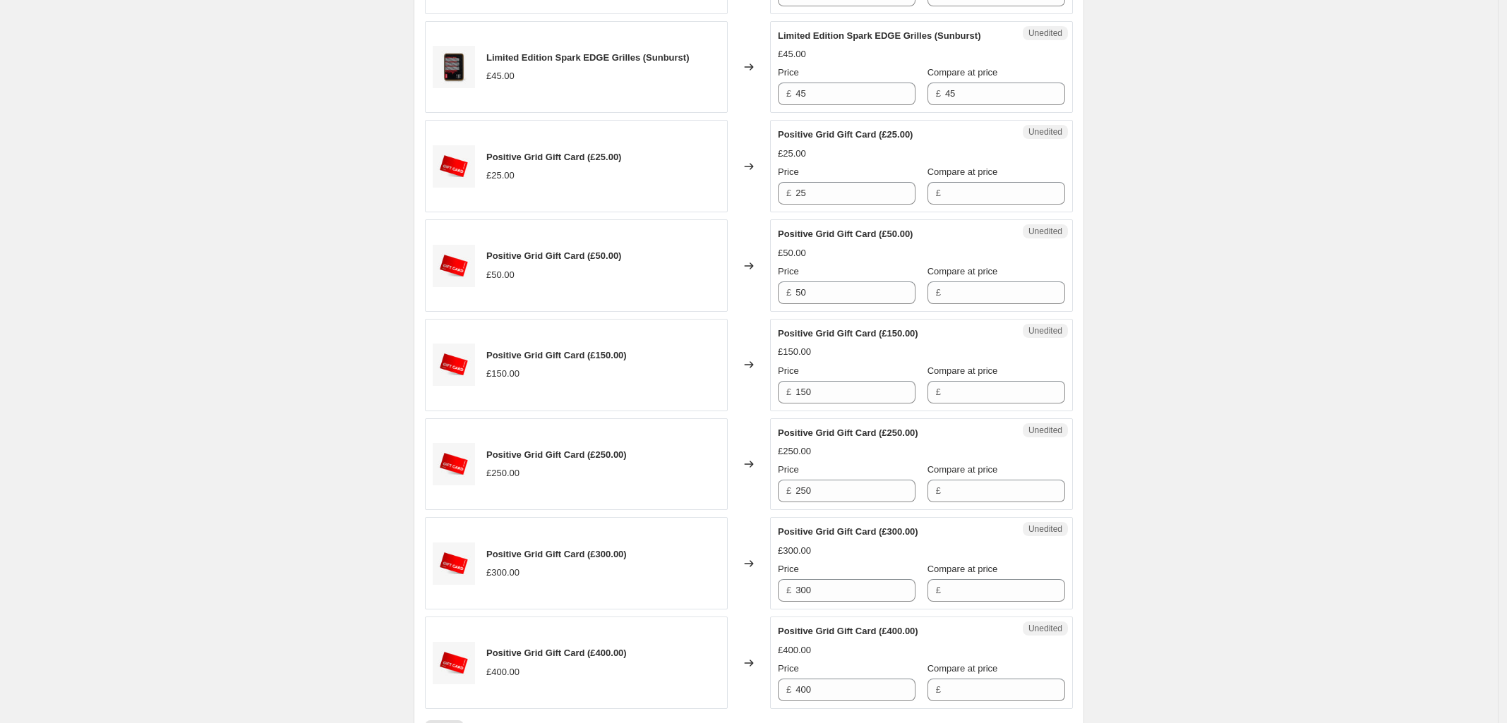
scroll to position [2117, 0]
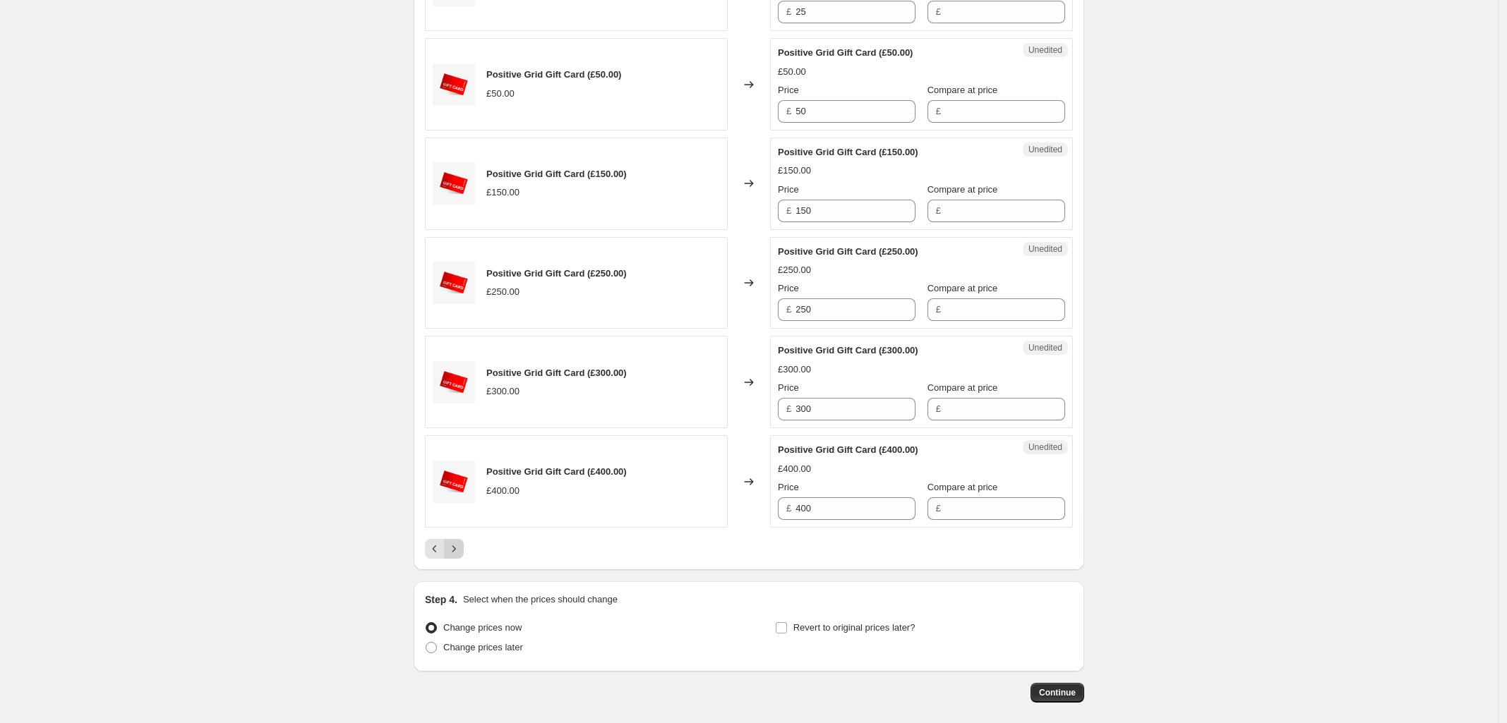
click at [456, 552] on icon "Next" at bounding box center [454, 548] width 4 height 6
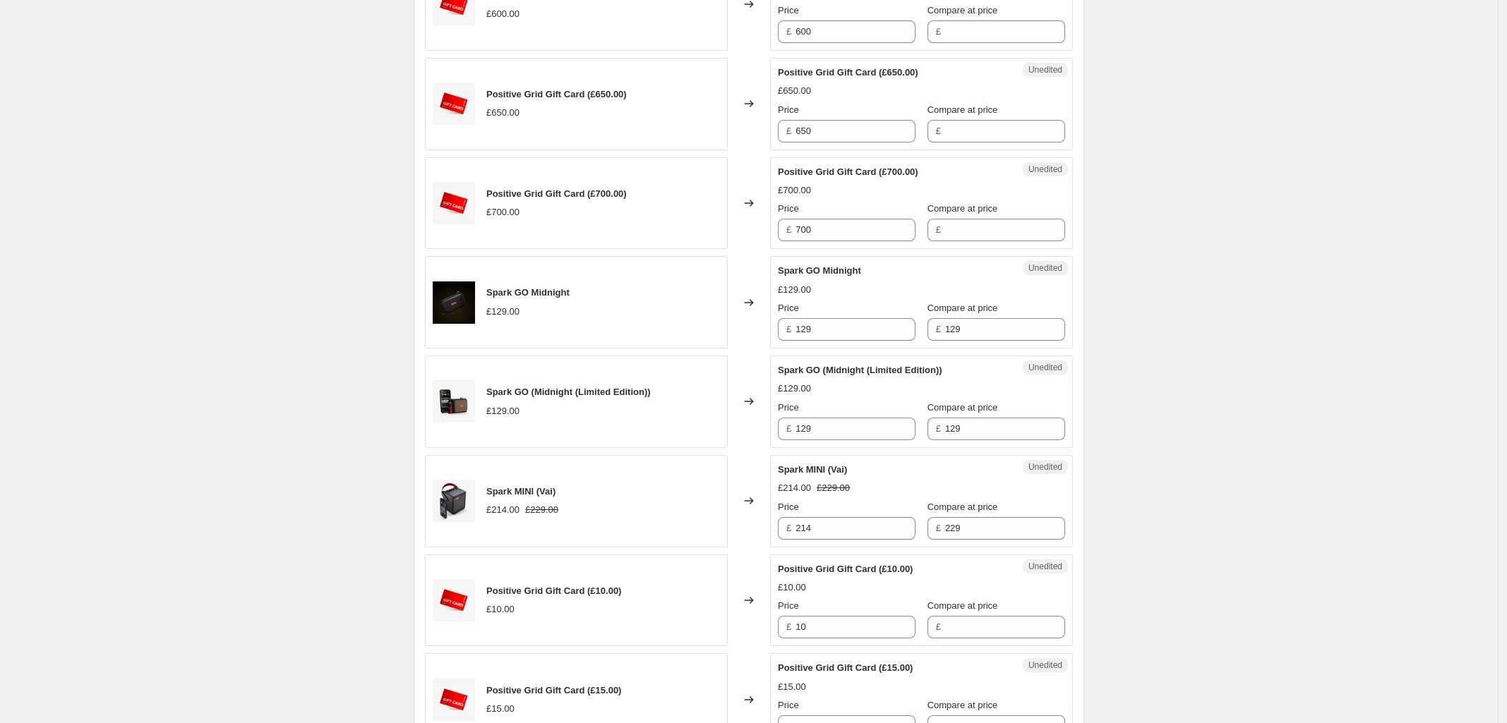
scroll to position [946, 0]
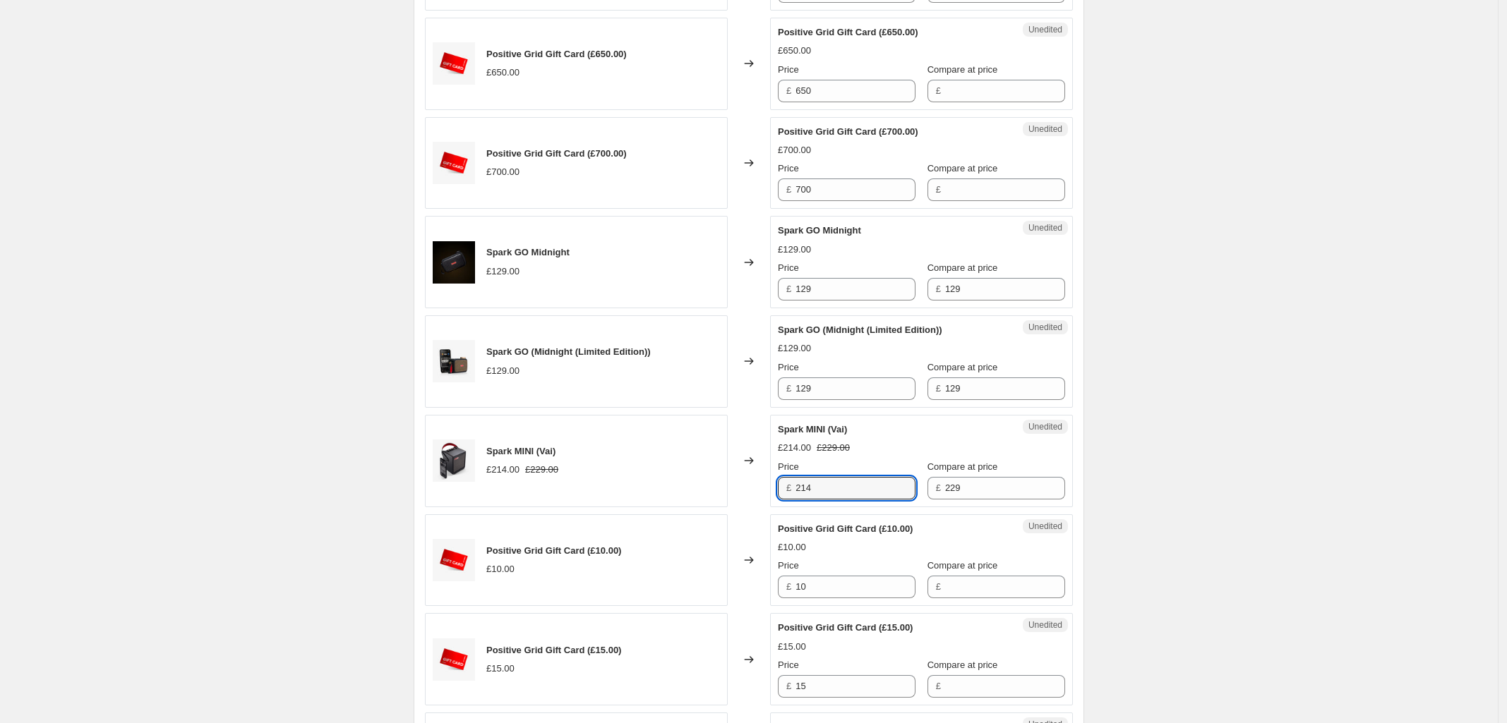
drag, startPoint x: 833, startPoint y: 493, endPoint x: 643, endPoint y: 493, distance: 190.5
click at [648, 493] on div "Spark MINI (Vai) £214.00 £229.00 Changed to Unedited Spark MINI (Vai) £214.00 £…" at bounding box center [749, 461] width 648 height 92
type input "194.65"
drag, startPoint x: 1445, startPoint y: 554, endPoint x: 1341, endPoint y: 561, distance: 104.0
click at [1443, 554] on div "Create new price [MEDICAL_DATA]. This page is ready Create new price [MEDICAL_D…" at bounding box center [748, 407] width 1497 height 2707
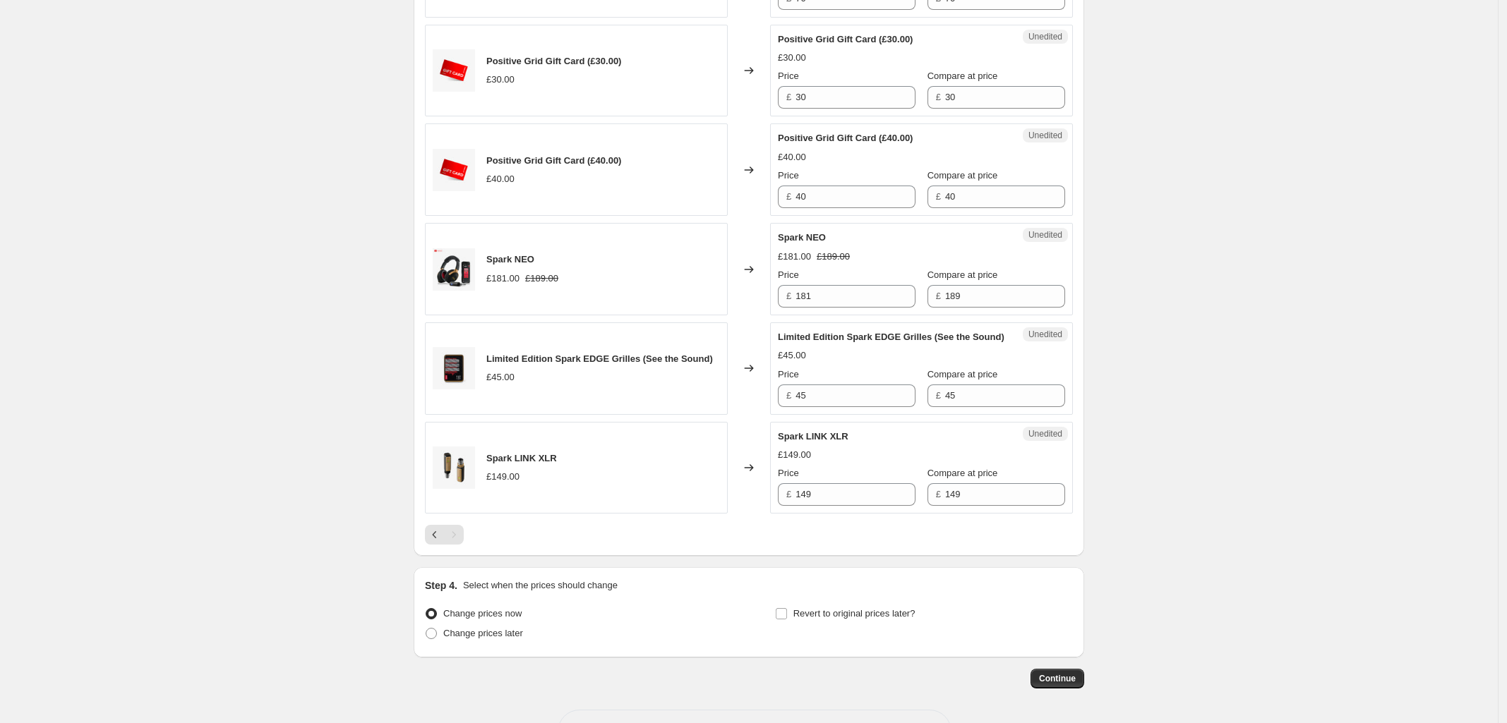
scroll to position [2004, 0]
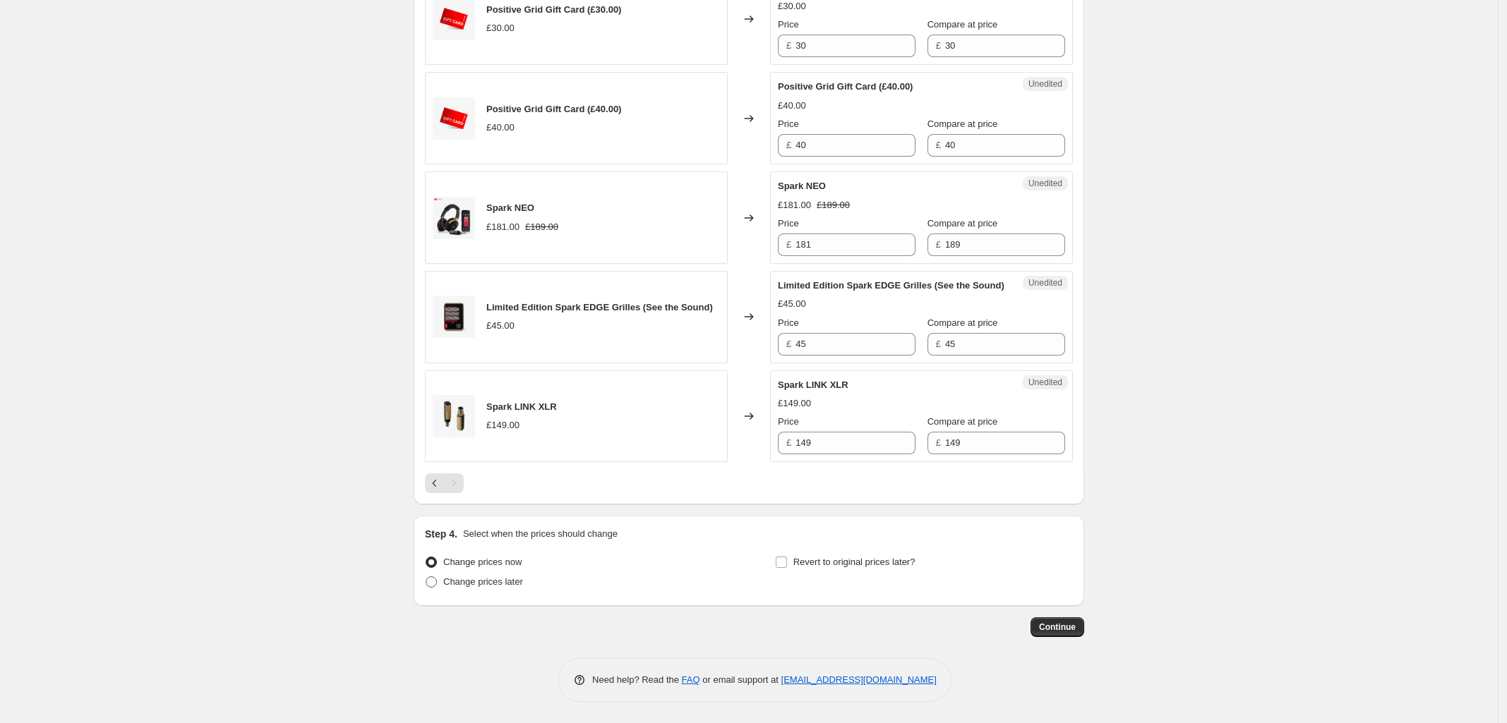
click at [434, 582] on span at bounding box center [431, 582] width 11 height 11
click at [426, 577] on input "Change prices later" at bounding box center [426, 577] width 1 height 1
radio input "true"
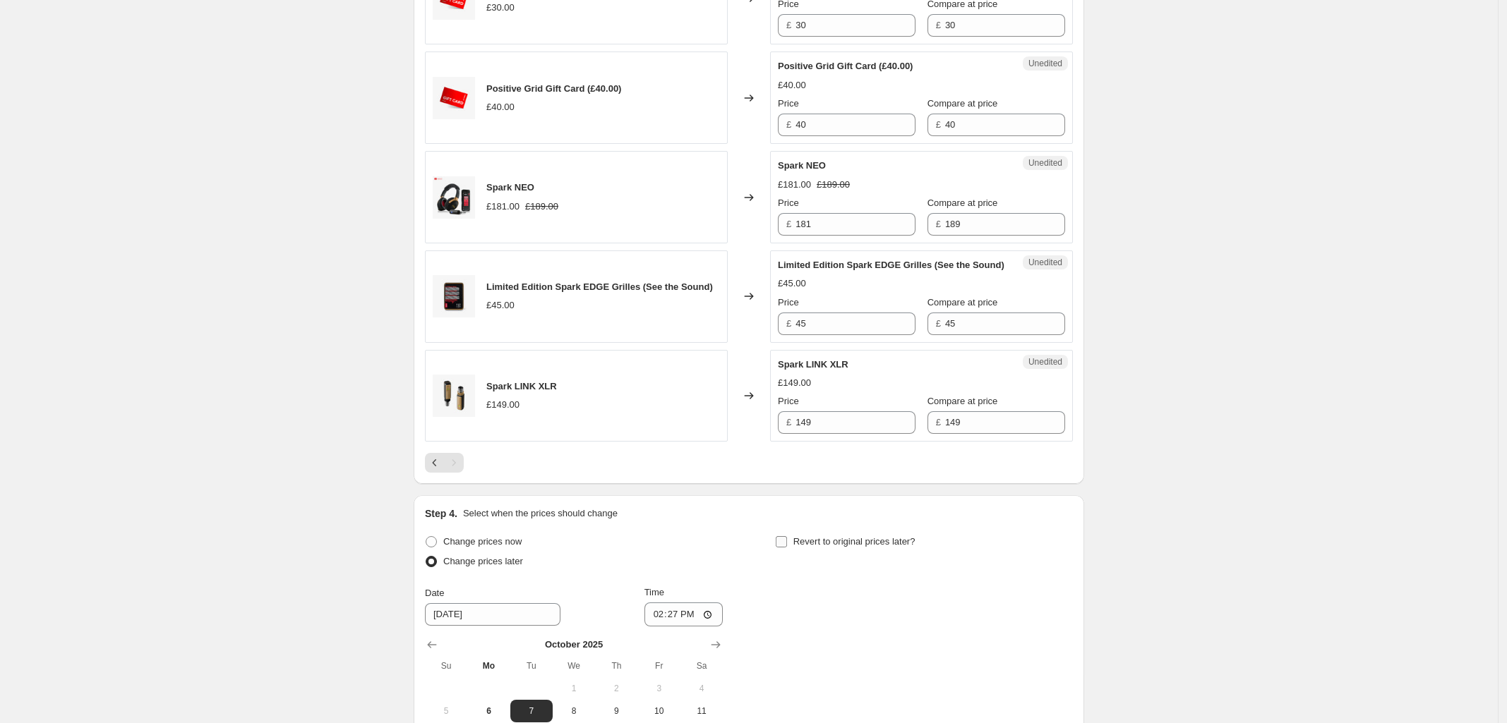
click at [784, 548] on input "Revert to original prices later?" at bounding box center [781, 541] width 11 height 11
checkbox input "true"
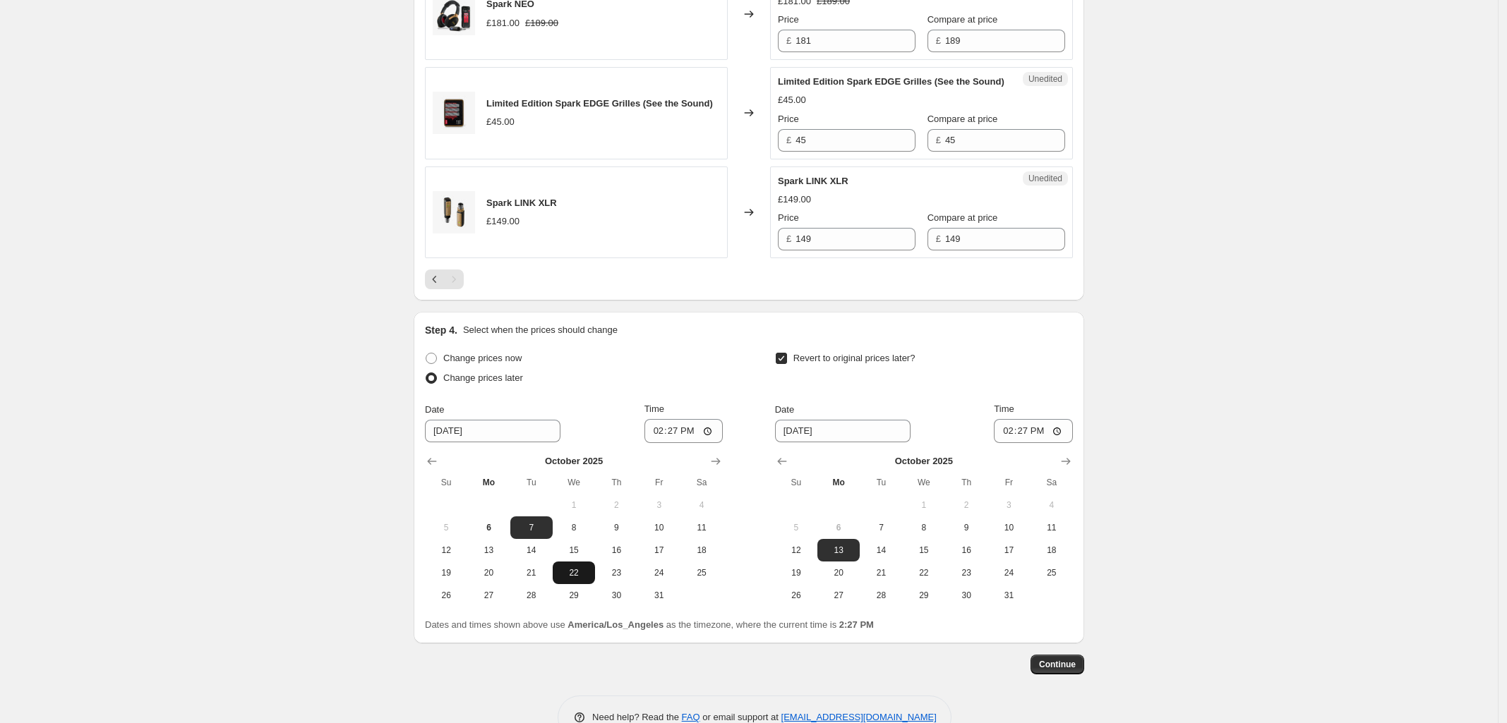
scroll to position [2245, 0]
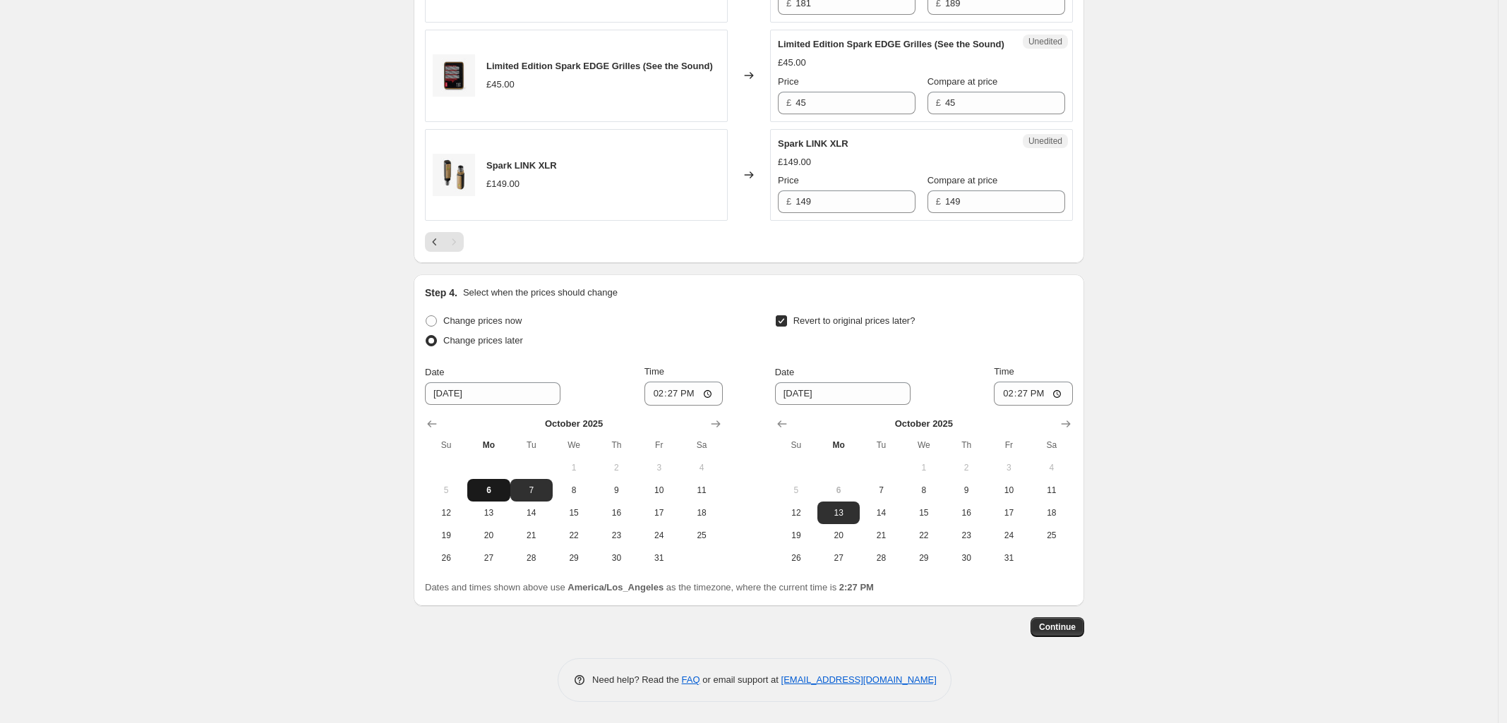
click at [496, 497] on button "6" at bounding box center [488, 490] width 42 height 23
type input "[DATE]"
click at [689, 391] on input "14:27" at bounding box center [683, 394] width 79 height 24
click at [716, 392] on input "14:27" at bounding box center [683, 394] width 79 height 24
type input "23:59"
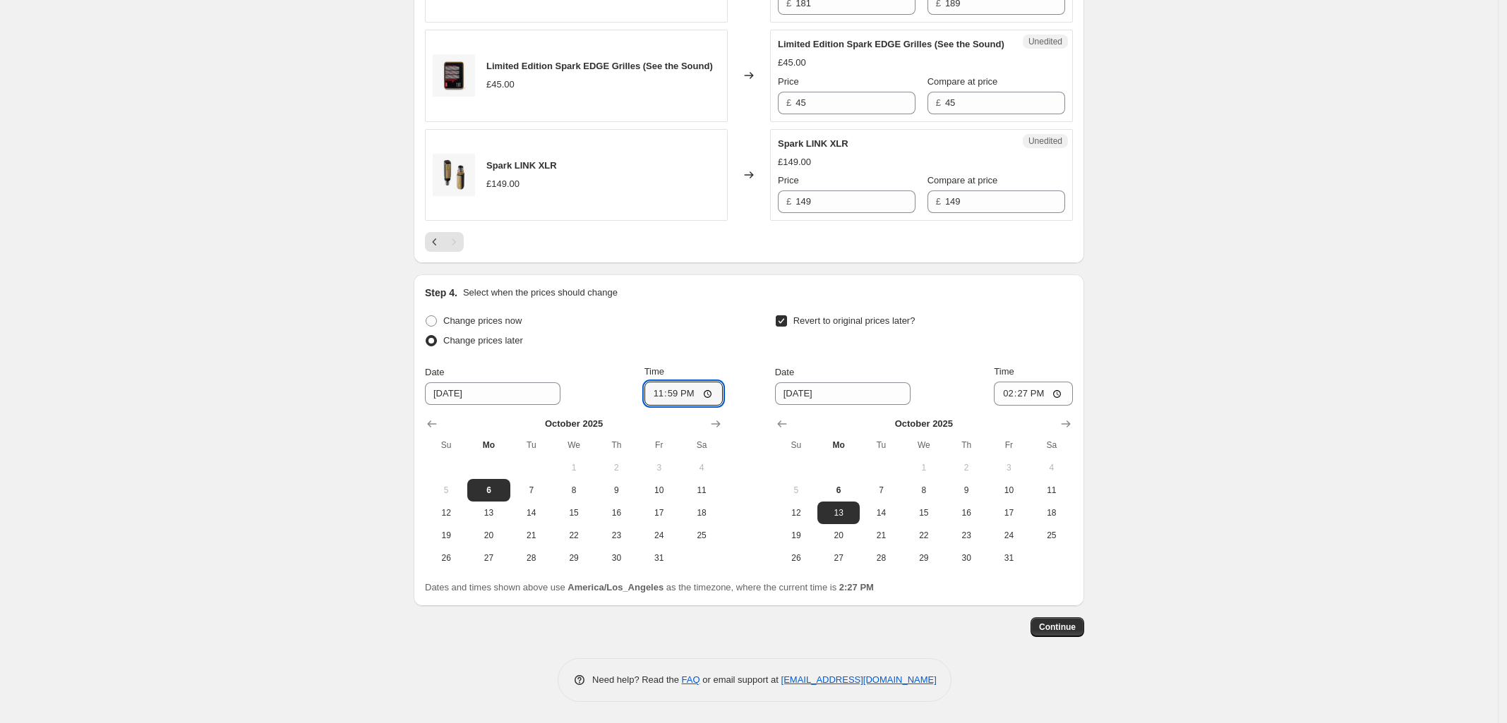
click at [851, 385] on input "[DATE]" at bounding box center [842, 393] width 135 height 23
click at [934, 486] on span "8" at bounding box center [923, 490] width 31 height 11
type input "[DATE]"
click at [1070, 392] on input "14:27" at bounding box center [1033, 394] width 79 height 24
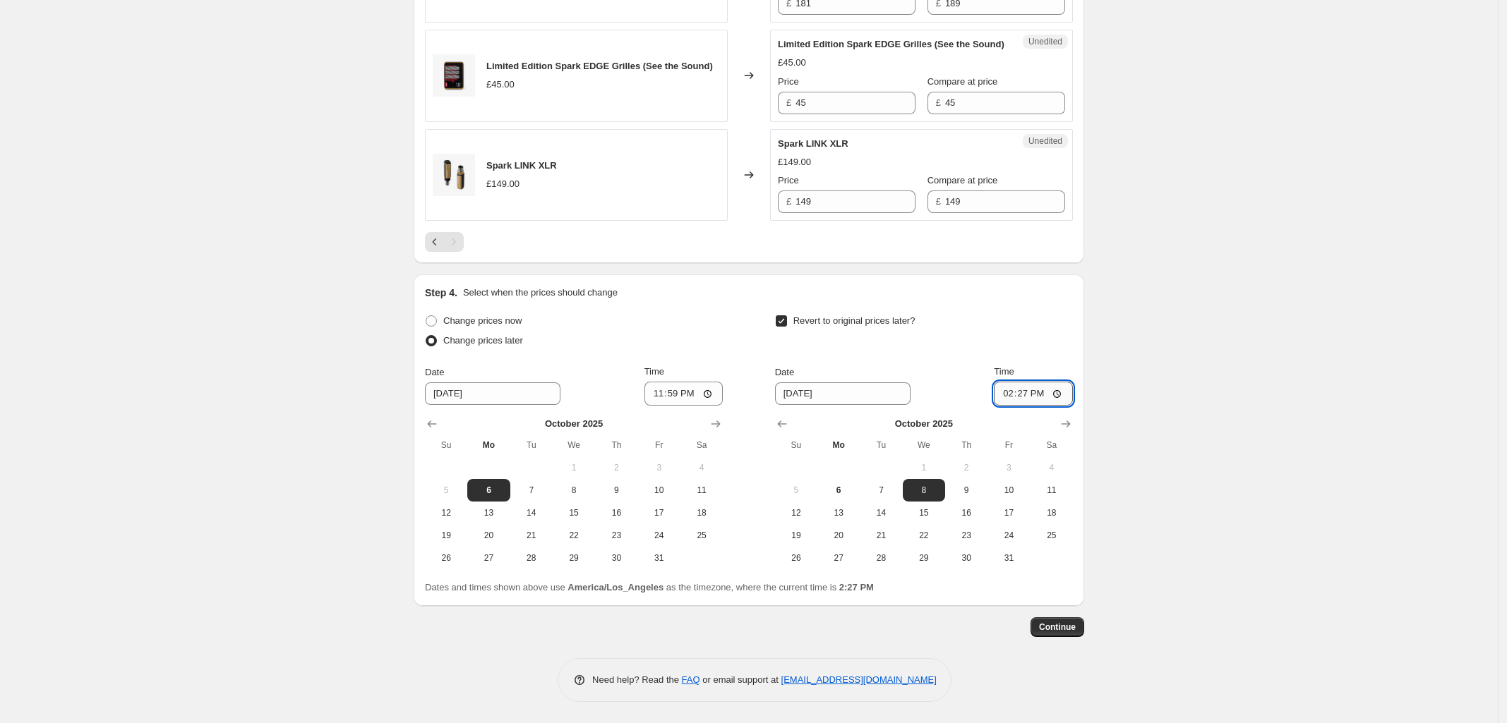
click at [1061, 394] on input "14:27" at bounding box center [1033, 394] width 79 height 24
type input "23:59"
click at [674, 393] on input "23:59" at bounding box center [683, 394] width 79 height 24
click at [711, 394] on input "23:59" at bounding box center [683, 394] width 79 height 24
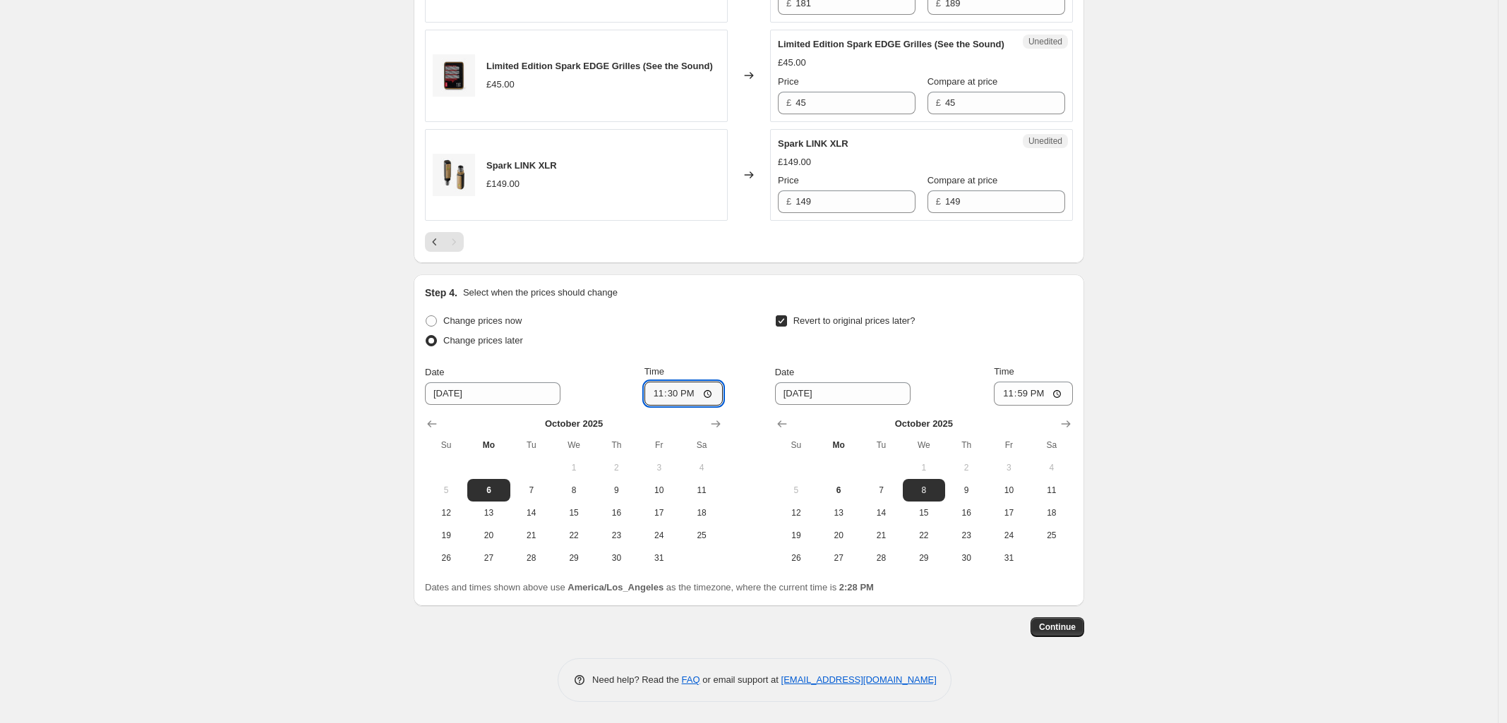
type input "23:30"
click at [1053, 630] on span "Continue" at bounding box center [1057, 627] width 37 height 11
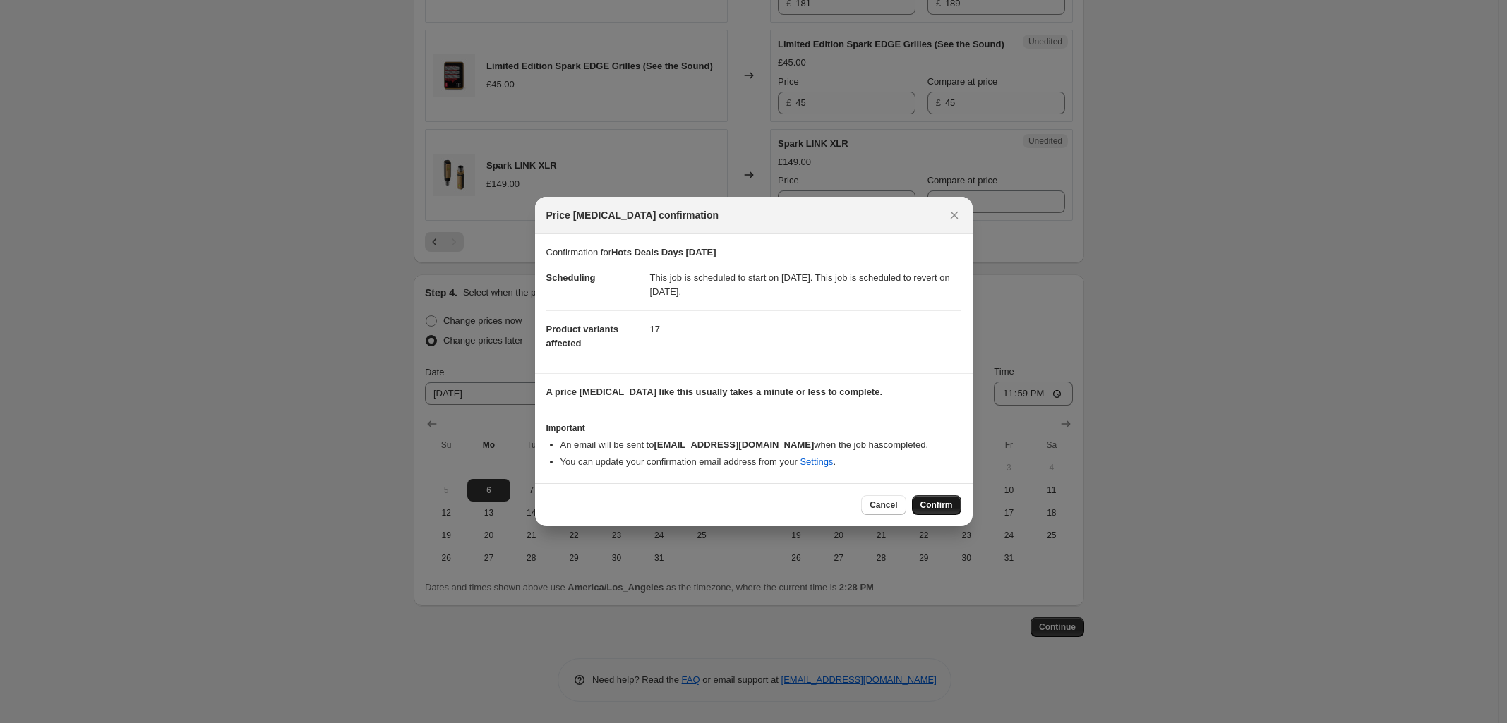
click at [943, 507] on span "Confirm" at bounding box center [936, 505] width 32 height 11
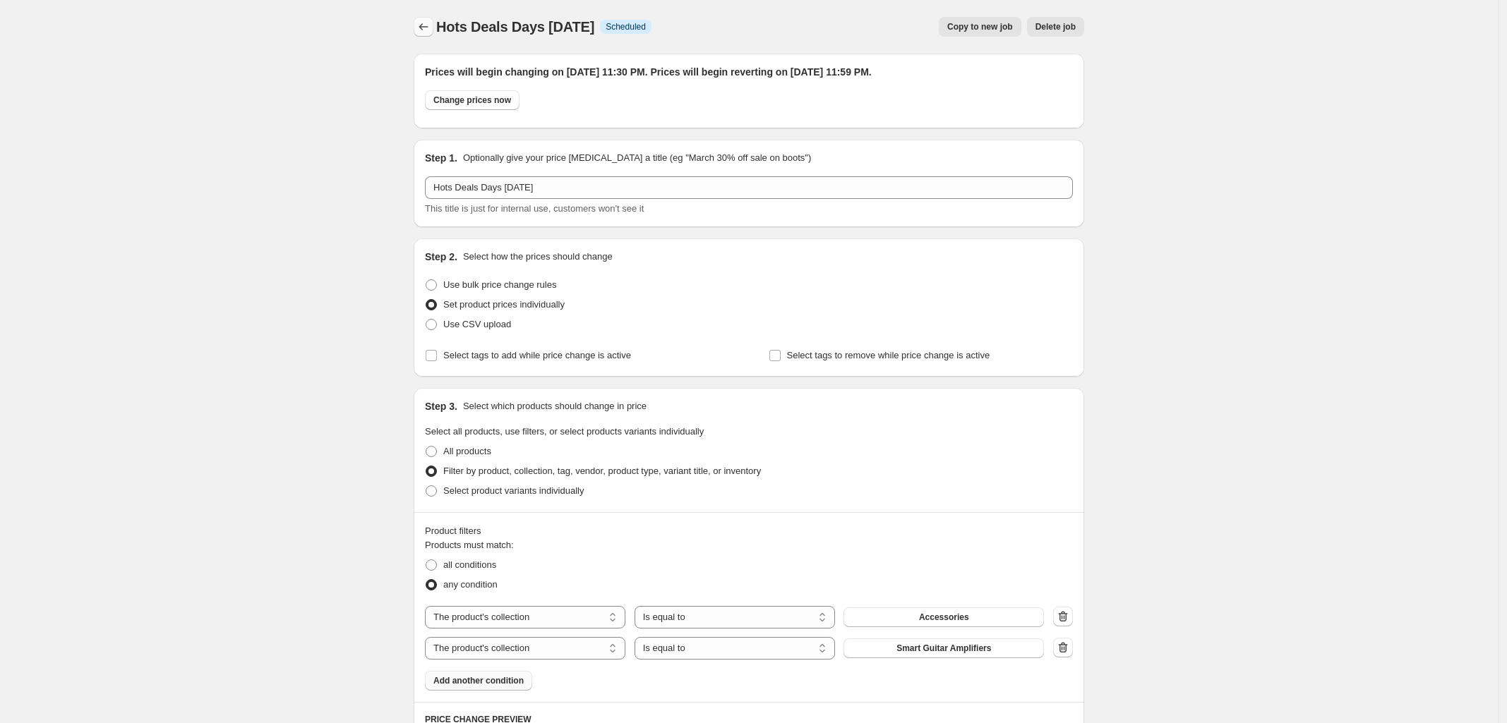
click at [428, 26] on icon "Price change jobs" at bounding box center [423, 27] width 14 height 14
